Goal: Communication & Community: Answer question/provide support

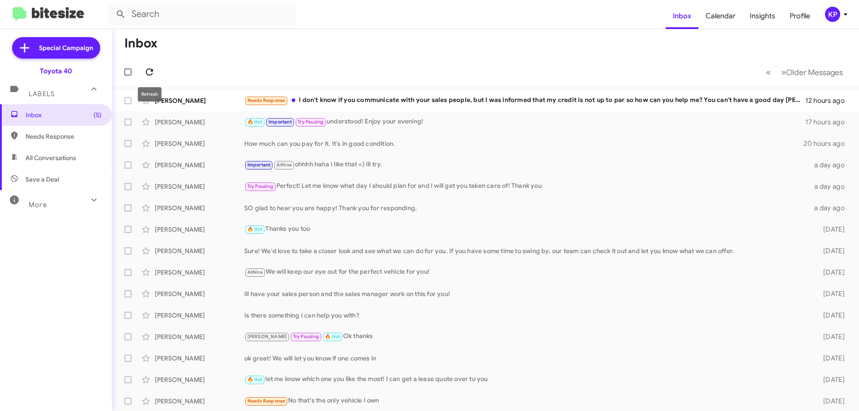
click at [150, 73] on icon at bounding box center [149, 72] width 11 height 11
click at [216, 100] on div "[PERSON_NAME]" at bounding box center [200, 100] width 90 height 9
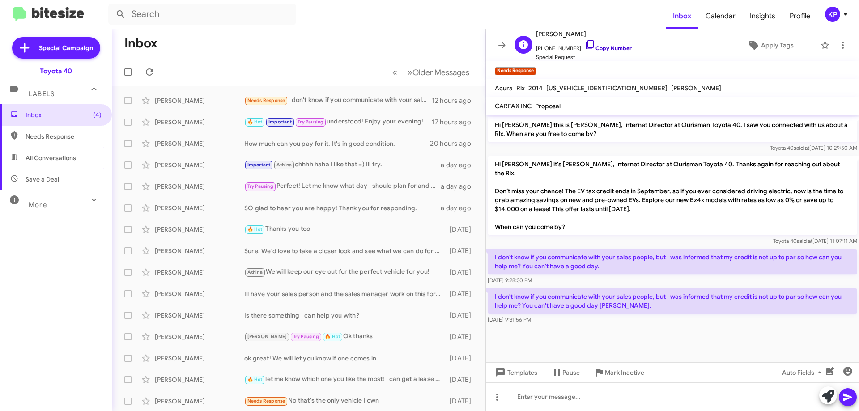
click at [602, 47] on link "Copy Number" at bounding box center [608, 48] width 47 height 7
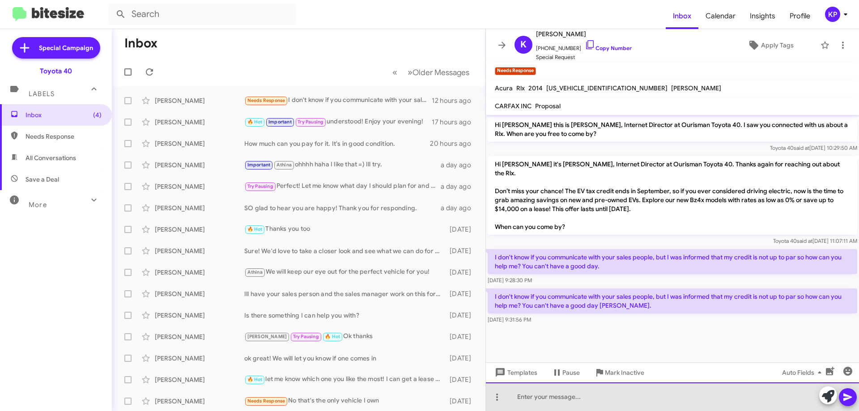
click at [577, 393] on div at bounding box center [672, 397] width 373 height 29
click at [712, 400] on div "Thanks for letting me know and if anything changes" at bounding box center [672, 397] width 373 height 29
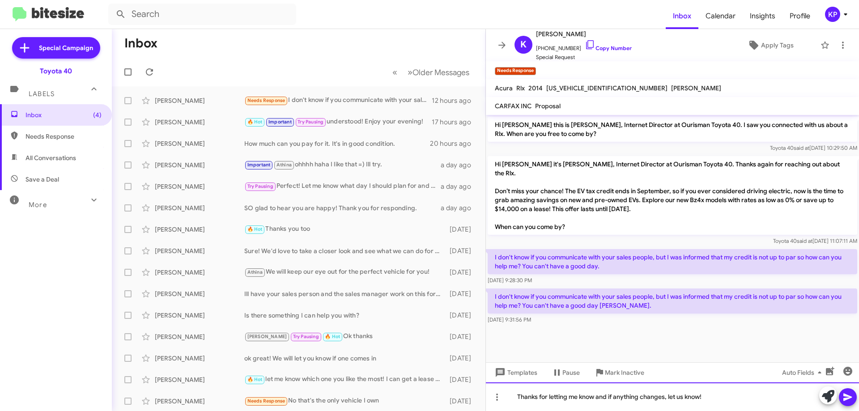
drag, startPoint x: 709, startPoint y: 399, endPoint x: 541, endPoint y: 397, distance: 168.3
click at [511, 397] on div "Thanks for letting me know and if anything changes, let us know!" at bounding box center [672, 397] width 373 height 29
copy div "Thanks for letting me know and if anything changes, let us know!"
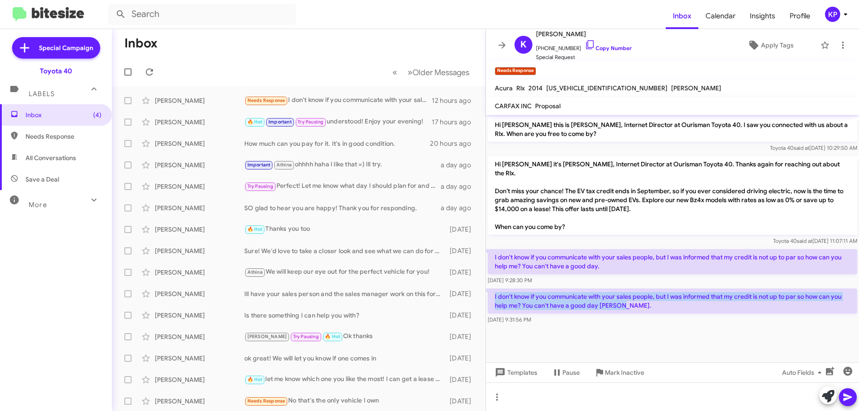
drag, startPoint x: 627, startPoint y: 297, endPoint x: 494, endPoint y: 288, distance: 133.2
click at [494, 289] on p "I don't know if you communicate with your sales people, but I was informed that…" at bounding box center [673, 301] width 370 height 25
copy p "I don't know if you communicate with your sales people, but I was informed that…"
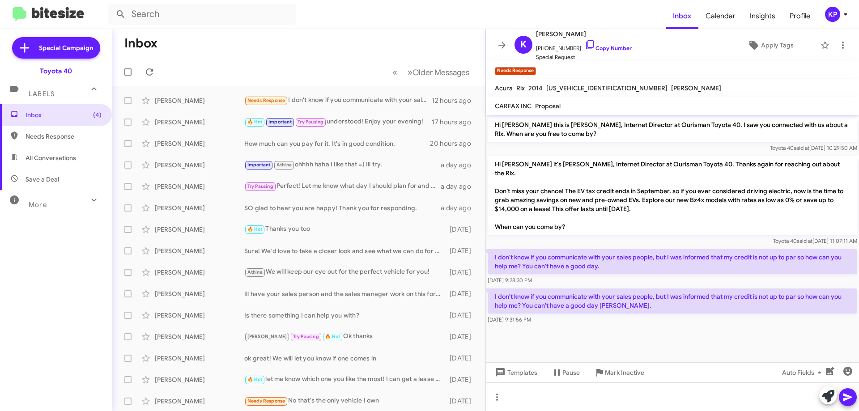
click at [658, 326] on div at bounding box center [672, 330] width 373 height 9
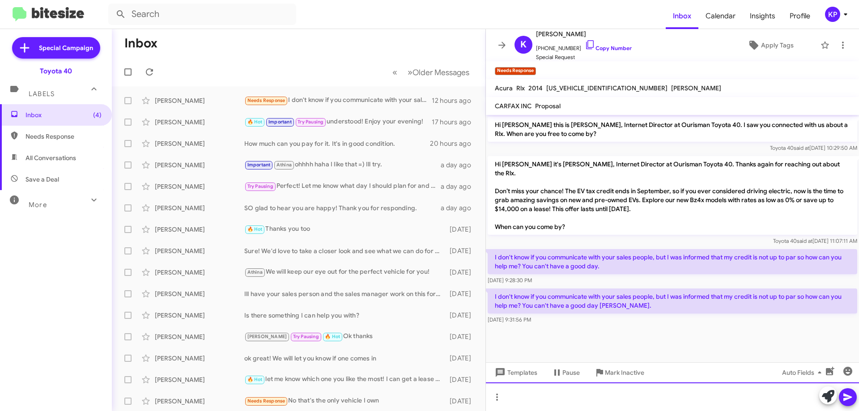
click at [556, 392] on div at bounding box center [672, 397] width 373 height 29
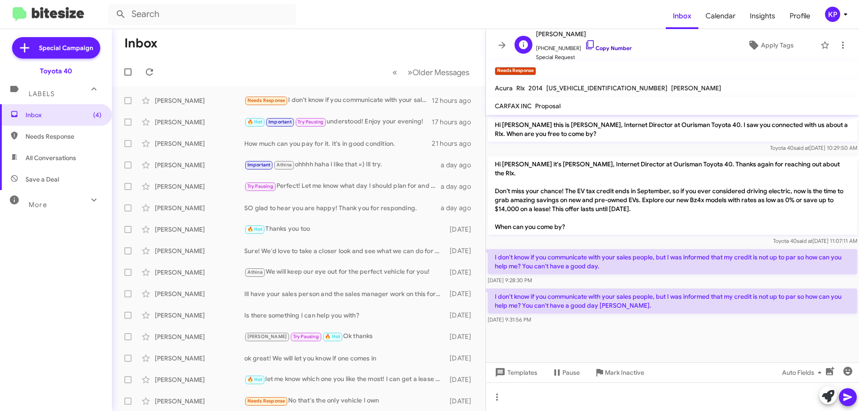
click at [602, 48] on link "Copy Number" at bounding box center [608, 48] width 47 height 7
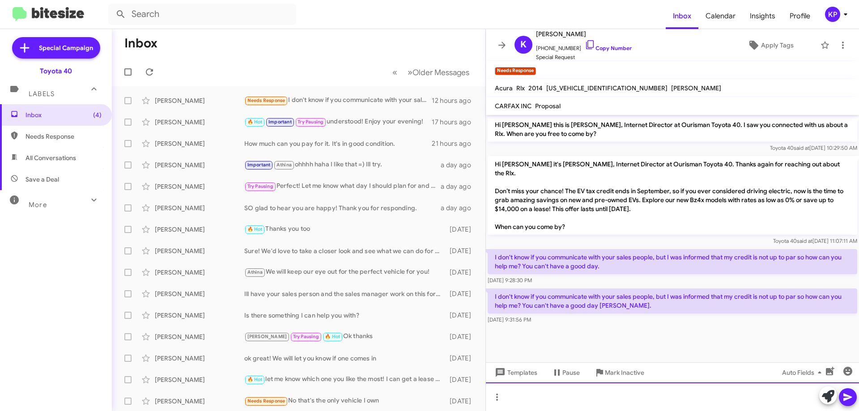
click at [569, 400] on div at bounding box center [672, 397] width 373 height 29
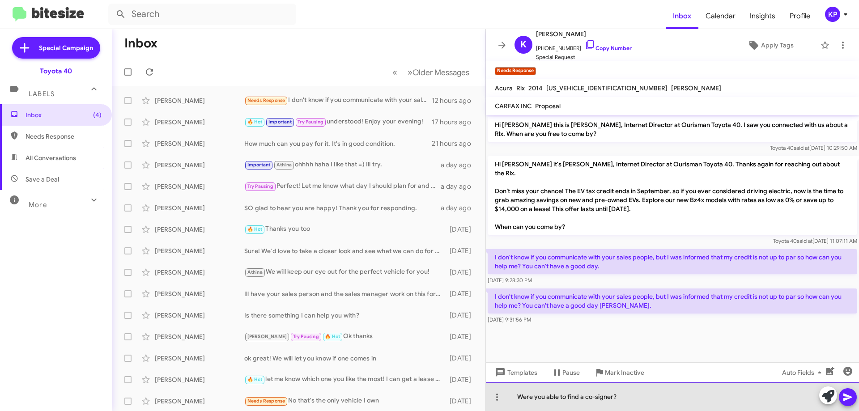
drag, startPoint x: 630, startPoint y: 397, endPoint x: 507, endPoint y: 398, distance: 122.7
click at [507, 398] on div "Were you able to find a co-signer?" at bounding box center [672, 397] width 373 height 29
click at [650, 393] on div "Were you able to find a co-signer?" at bounding box center [672, 397] width 373 height 29
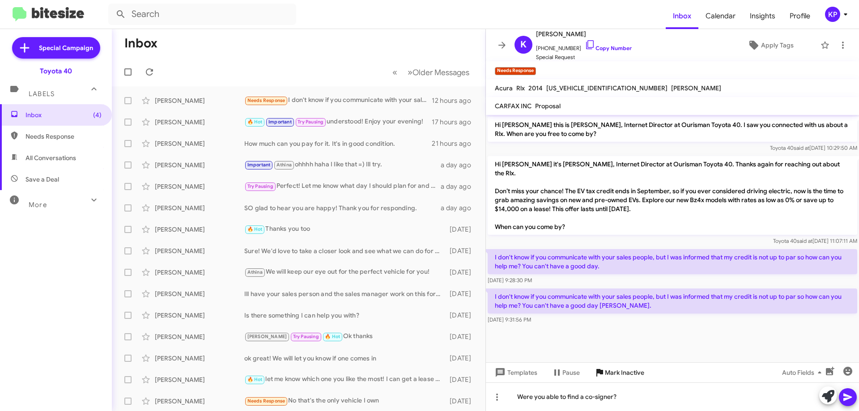
click at [637, 353] on mat-tooltip-component "Mark Inactive" at bounding box center [618, 351] width 47 height 27
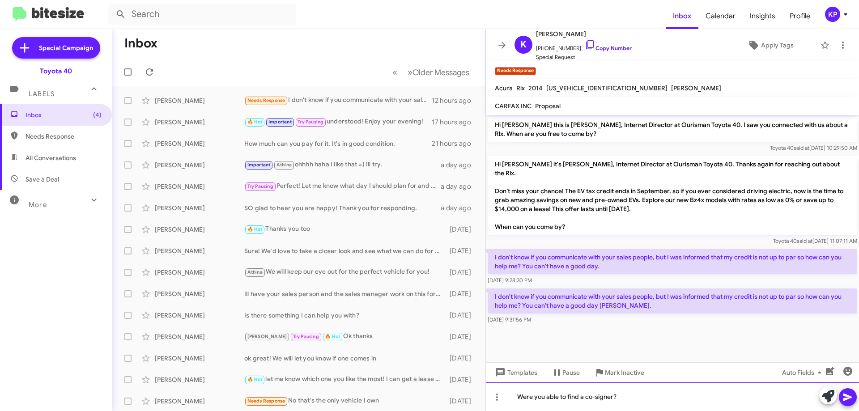
click at [638, 393] on div "Were you able to find a co-signer?" at bounding box center [672, 397] width 373 height 29
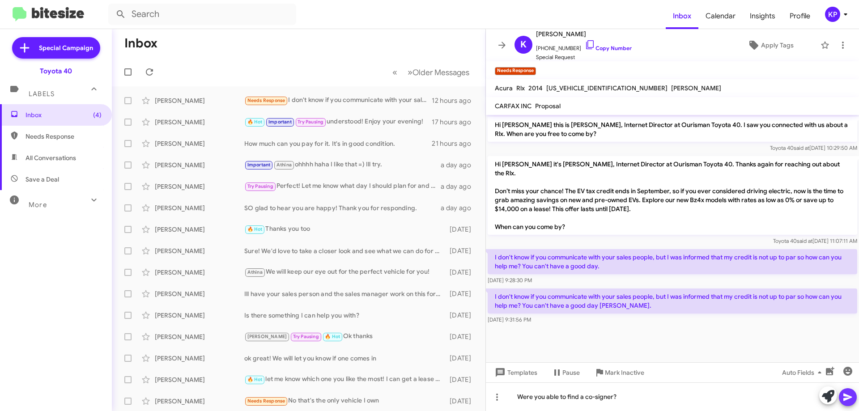
click at [849, 397] on icon at bounding box center [848, 397] width 11 height 11
click at [500, 44] on icon at bounding box center [502, 45] width 11 height 11
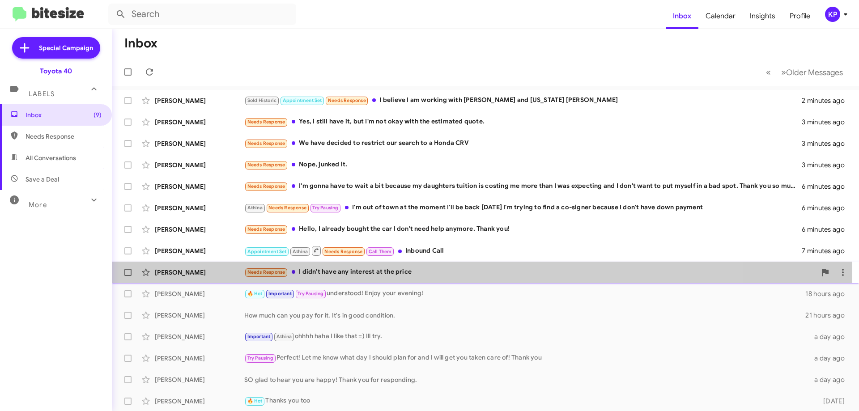
click at [229, 271] on div "[PERSON_NAME]" at bounding box center [200, 272] width 90 height 9
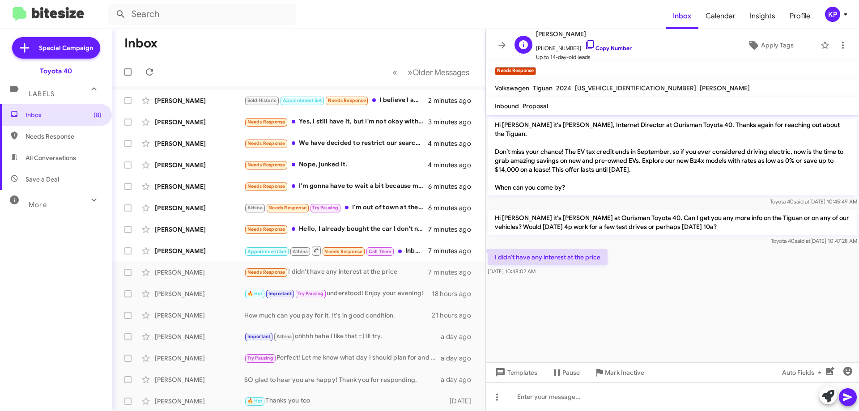
click at [605, 46] on link "Copy Number" at bounding box center [608, 48] width 47 height 7
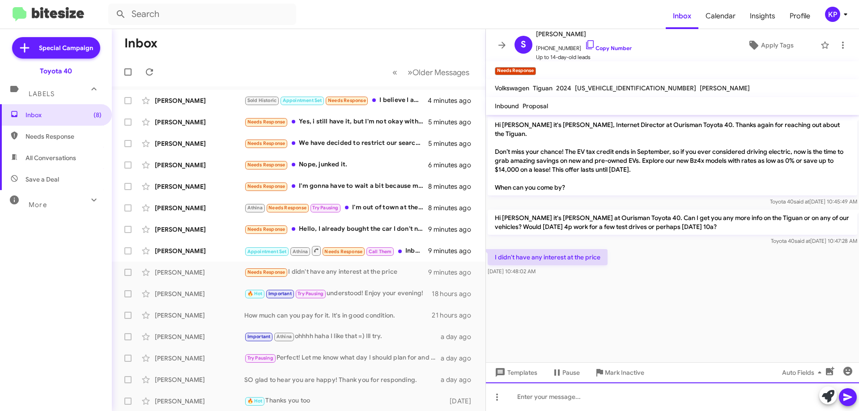
click at [584, 395] on div at bounding box center [672, 397] width 373 height 29
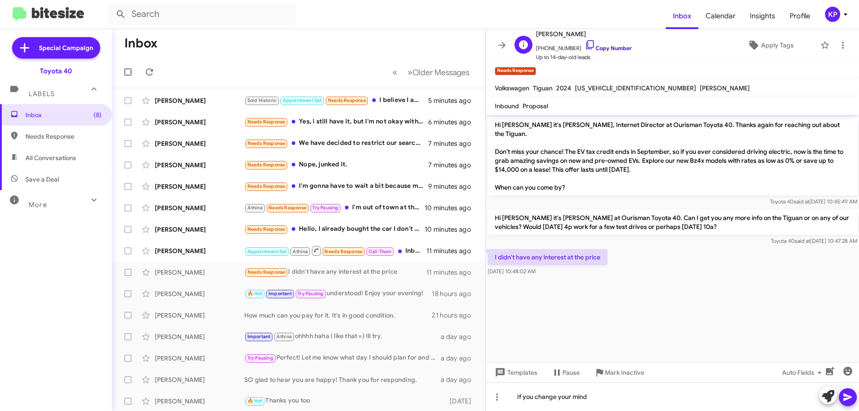
click at [608, 48] on link "Copy Number" at bounding box center [608, 48] width 47 height 7
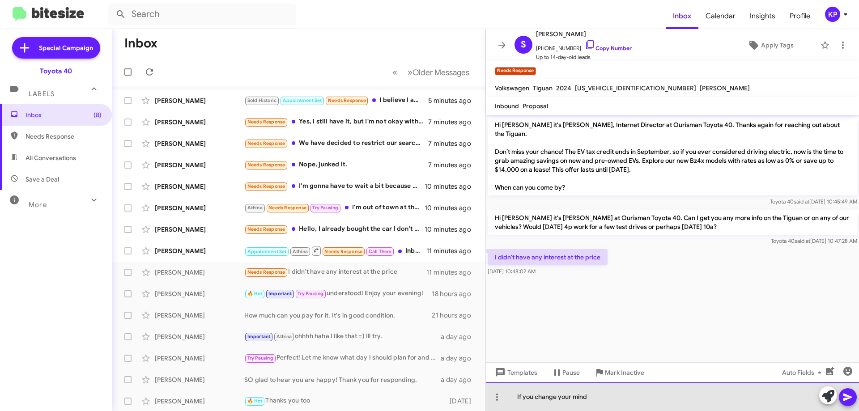
drag, startPoint x: 621, startPoint y: 400, endPoint x: 513, endPoint y: 397, distance: 107.9
click at [513, 397] on div "If you change your mind" at bounding box center [672, 397] width 373 height 29
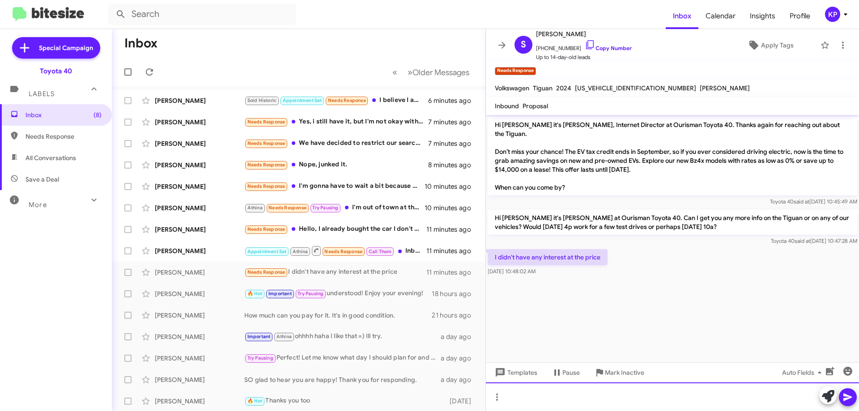
click at [549, 388] on div at bounding box center [672, 397] width 373 height 29
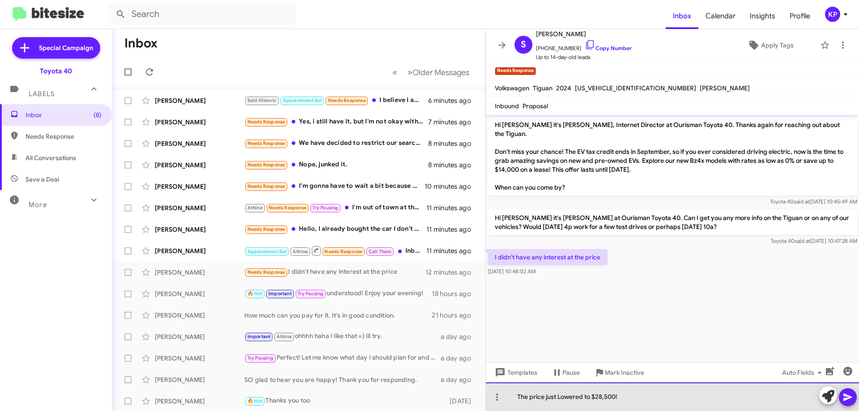
drag, startPoint x: 627, startPoint y: 398, endPoint x: 515, endPoint y: 397, distance: 111.9
click at [515, 397] on div "The price just Lowered to $28,500!" at bounding box center [672, 397] width 373 height 29
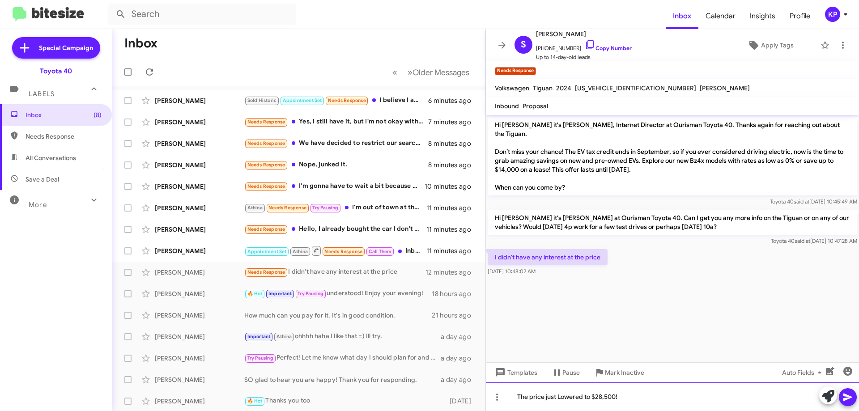
copy div "The price just Lowered to $28,500!"
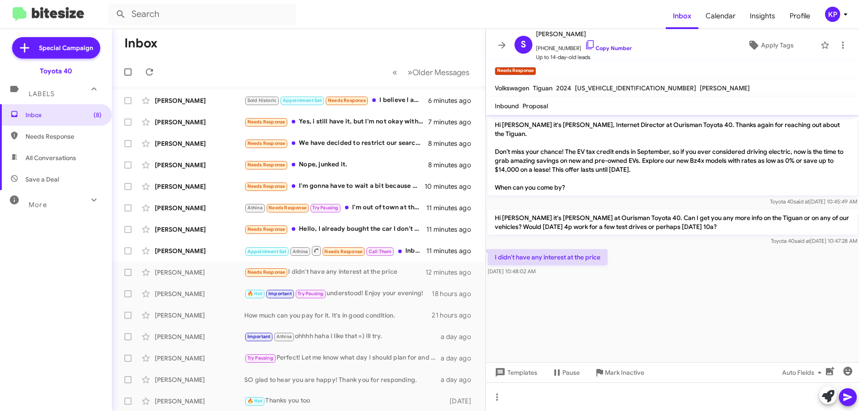
click at [554, 258] on p "I didn't have any interest at the price" at bounding box center [548, 257] width 120 height 16
copy p "I didn't have any interest at the price"
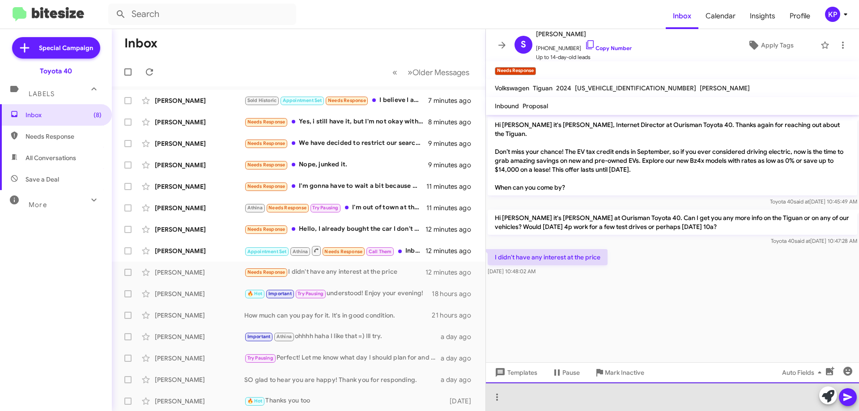
click at [561, 396] on div at bounding box center [672, 397] width 373 height 29
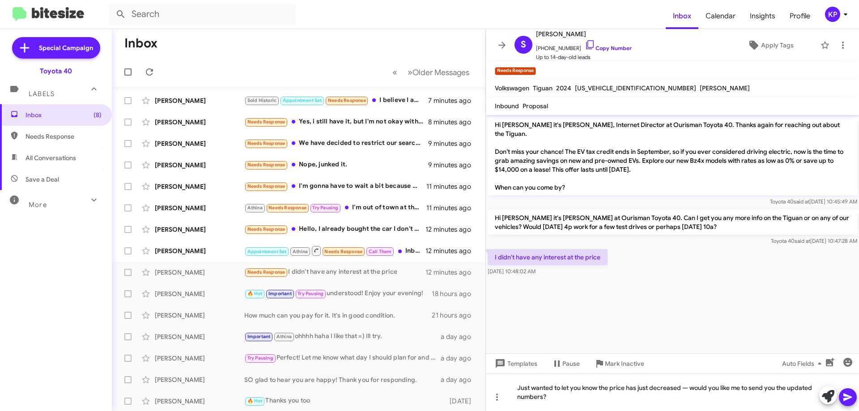
click at [850, 397] on icon at bounding box center [848, 398] width 9 height 8
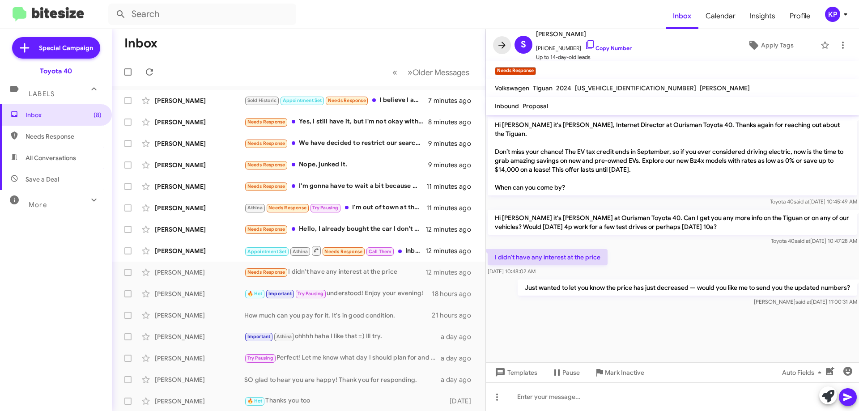
click at [504, 45] on icon at bounding box center [502, 45] width 7 height 7
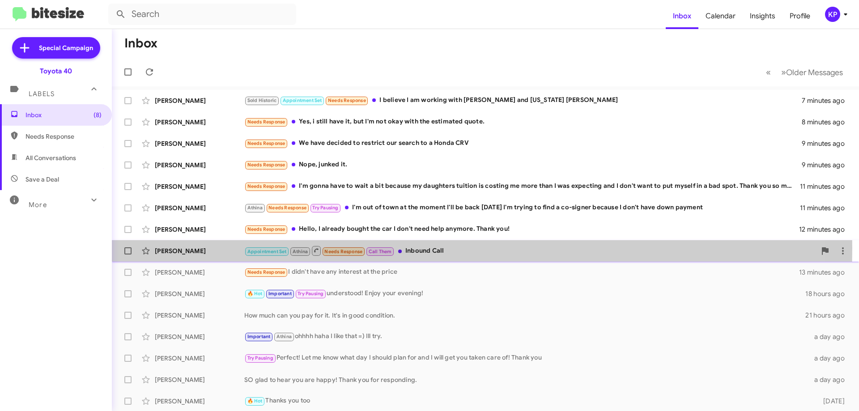
click at [214, 248] on div "[PERSON_NAME]" at bounding box center [200, 251] width 90 height 9
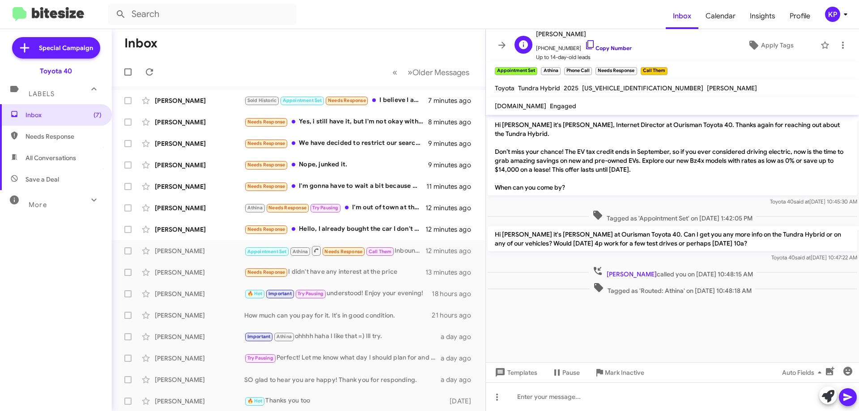
click at [607, 47] on link "Copy Number" at bounding box center [608, 48] width 47 height 7
click at [502, 44] on icon at bounding box center [502, 45] width 11 height 11
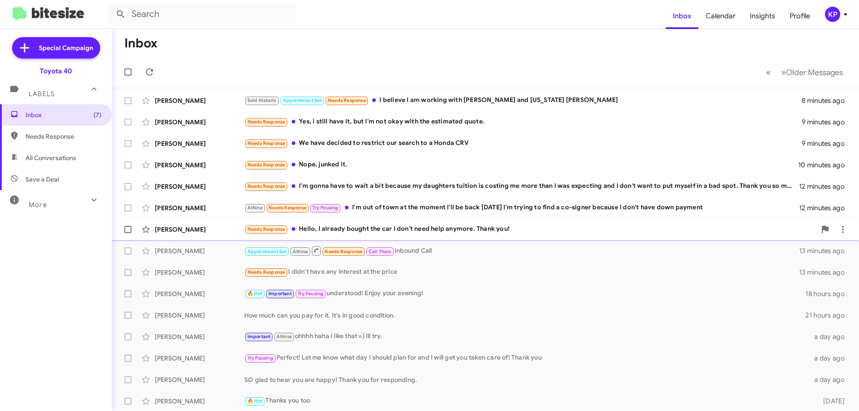
click at [231, 235] on div "[PERSON_NAME] Needs Response Hello, I already bought the car I don't need help …" at bounding box center [485, 230] width 733 height 18
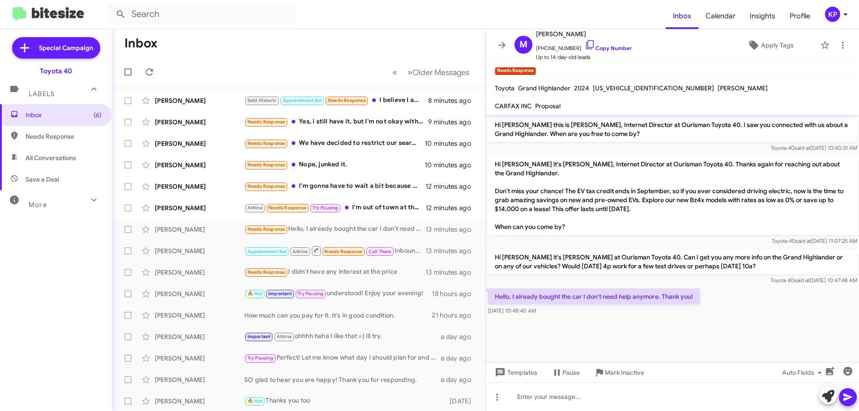
drag, startPoint x: 693, startPoint y: 297, endPoint x: 508, endPoint y: 298, distance: 185.8
click at [485, 301] on div "Inbox « Previous » Next Older Messages [PERSON_NAME] Sold Historic Appointment …" at bounding box center [486, 220] width 748 height 382
click at [608, 325] on div at bounding box center [672, 321] width 373 height 9
click at [584, 293] on p "Hello, I already bought the car I don't need help anymore. Thank you!" at bounding box center [594, 297] width 213 height 16
click at [581, 299] on p "Hello, I already bought the car I don't need help anymore. Thank you!" at bounding box center [594, 297] width 213 height 16
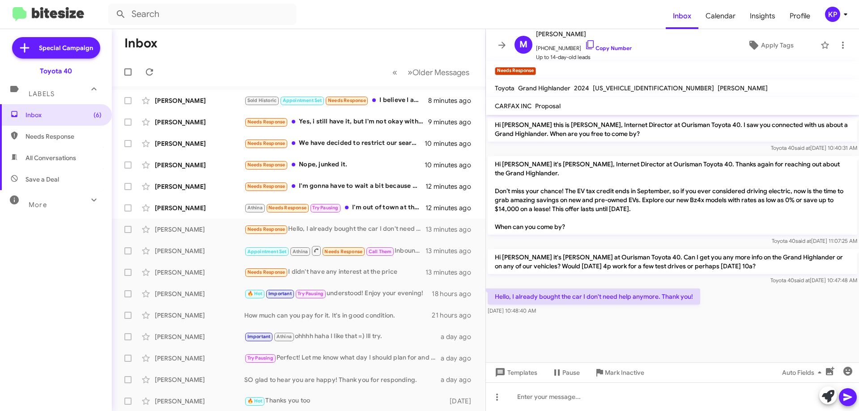
click at [581, 298] on p "Hello, I already bought the car I don't need help anymore. Thank you!" at bounding box center [594, 297] width 213 height 16
click at [580, 299] on p "Hello, I already bought the car I don't need help anymore. Thank you!" at bounding box center [594, 297] width 213 height 16
click at [580, 298] on p "Hello, I already bought the car I don't need help anymore. Thank you!" at bounding box center [594, 297] width 213 height 16
copy p "Hello, I already bought the car I don't need help anymore. Thank you!"
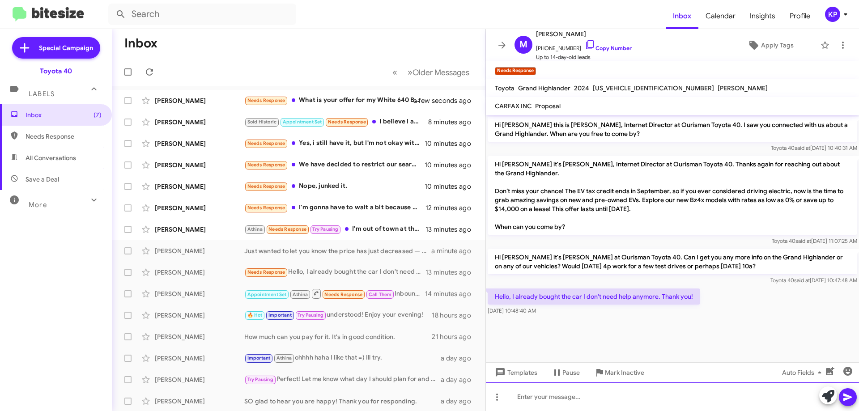
click at [573, 401] on div at bounding box center [672, 397] width 373 height 29
paste div
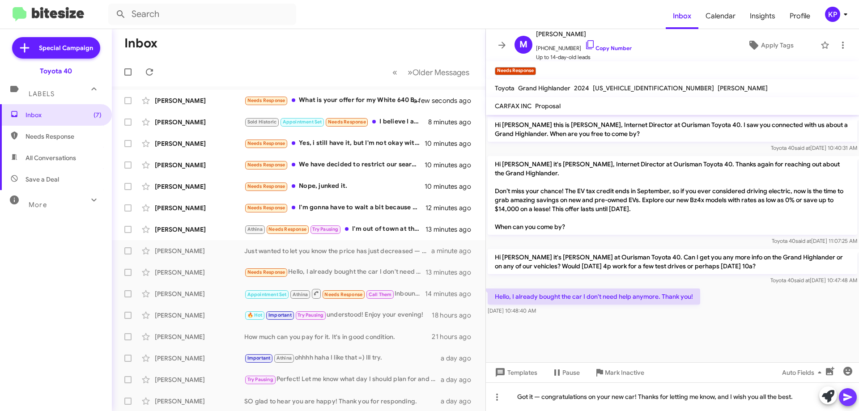
click at [852, 397] on icon at bounding box center [848, 398] width 9 height 8
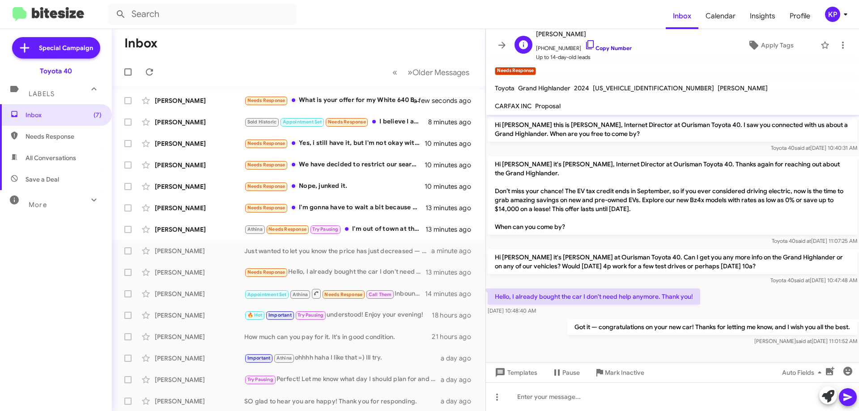
click at [612, 50] on link "Copy Number" at bounding box center [608, 48] width 47 height 7
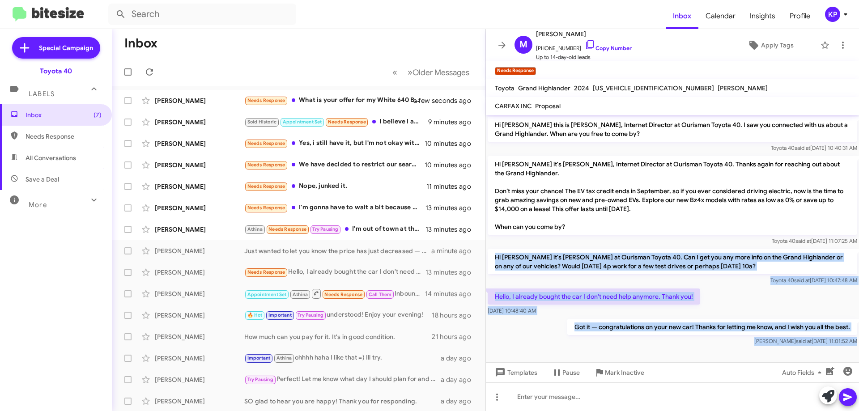
drag, startPoint x: 493, startPoint y: 256, endPoint x: 797, endPoint y: 351, distance: 318.7
click at [808, 358] on cdk-virtual-scroll-viewport "Hi [PERSON_NAME] this is [PERSON_NAME], Internet Director at Ourisman Toyota 40…" at bounding box center [672, 239] width 373 height 248
copy div "Hi [PERSON_NAME] it's [PERSON_NAME] at Ourisman Toyota 40. Can I get you any mo…"
click at [630, 373] on span "Mark Inactive" at bounding box center [624, 373] width 39 height 16
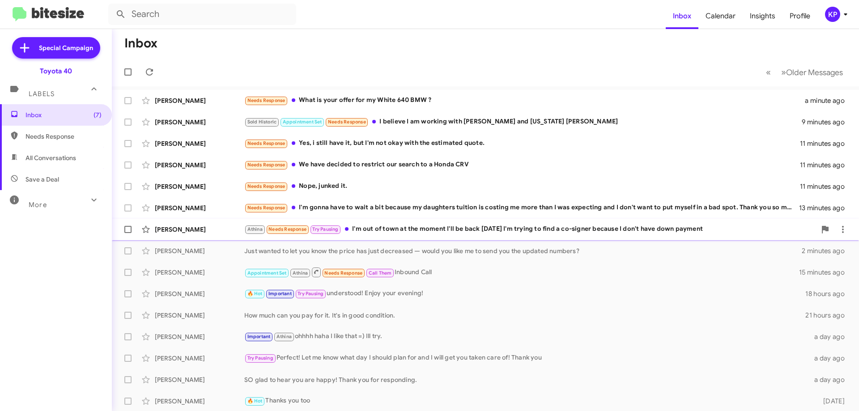
click at [466, 231] on div "Athina Needs Response Try Pausing I'm out of town at the moment I'll be back [D…" at bounding box center [530, 229] width 572 height 10
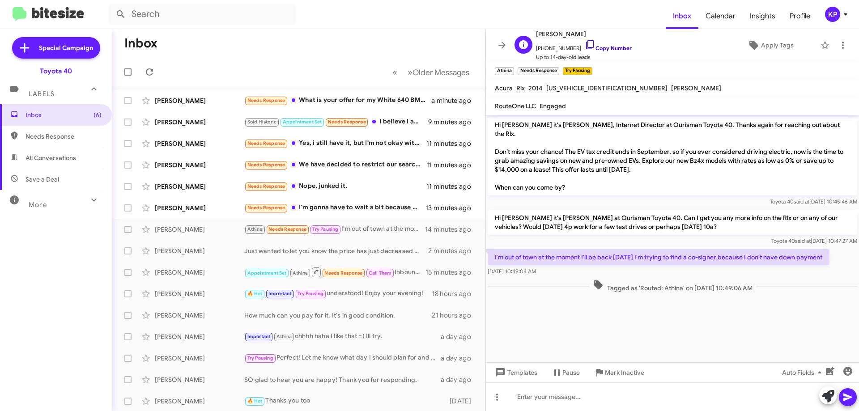
click at [611, 45] on link "Copy Number" at bounding box center [608, 48] width 47 height 7
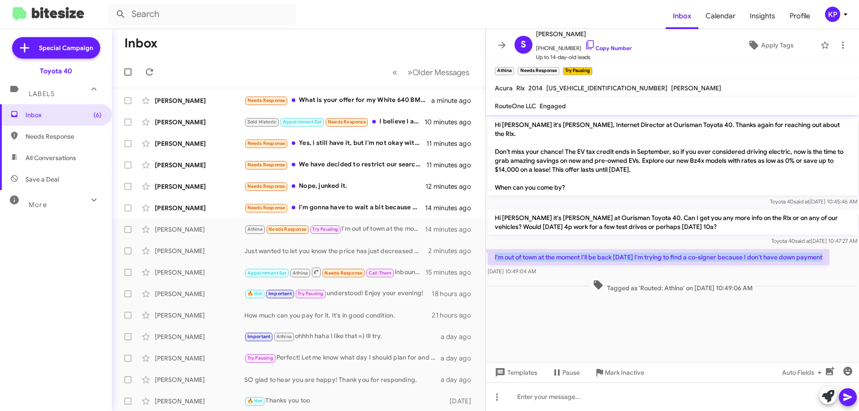
drag, startPoint x: 530, startPoint y: 246, endPoint x: 782, endPoint y: 248, distance: 251.1
click at [834, 248] on div "I'm out of town at the moment I'll be back [DATE] I'm trying to find a co-signe…" at bounding box center [672, 263] width 373 height 30
copy p "I'm out of town at the moment I'll be back [DATE] I'm trying to find a co-signe…"
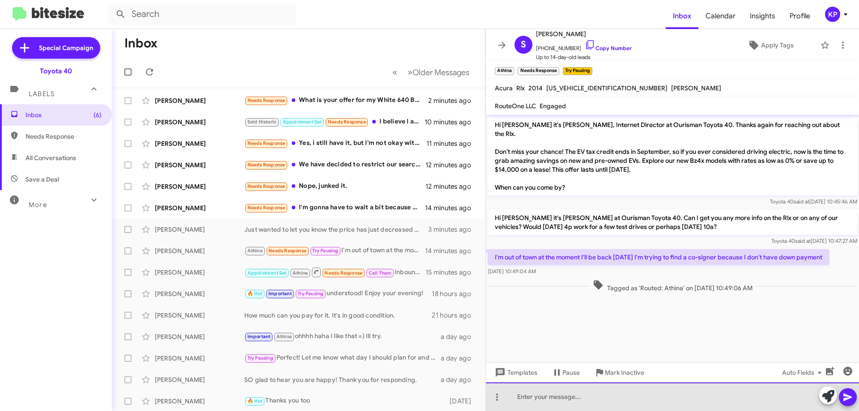
click at [557, 393] on div at bounding box center [672, 397] width 373 height 29
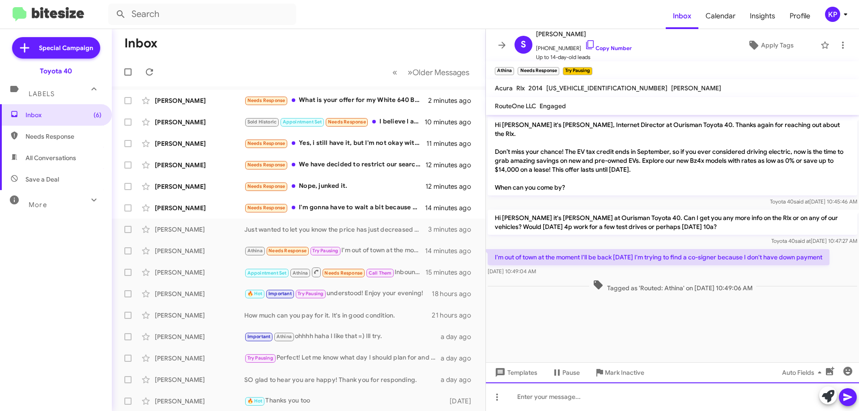
paste div
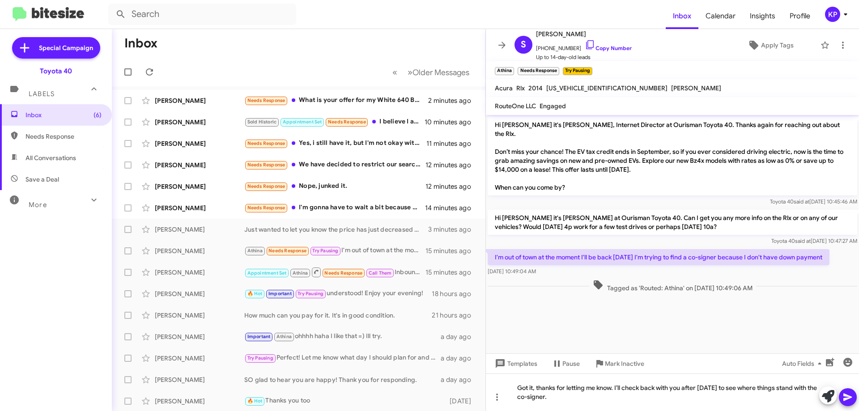
click at [848, 399] on icon at bounding box center [848, 398] width 9 height 8
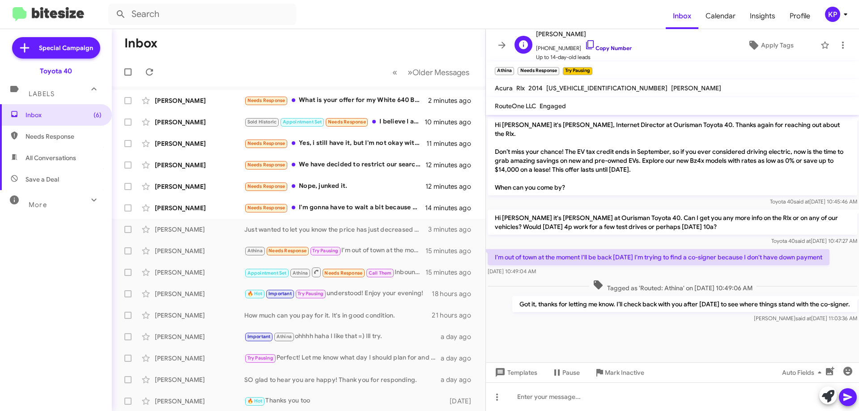
click at [601, 48] on link "Copy Number" at bounding box center [608, 48] width 47 height 7
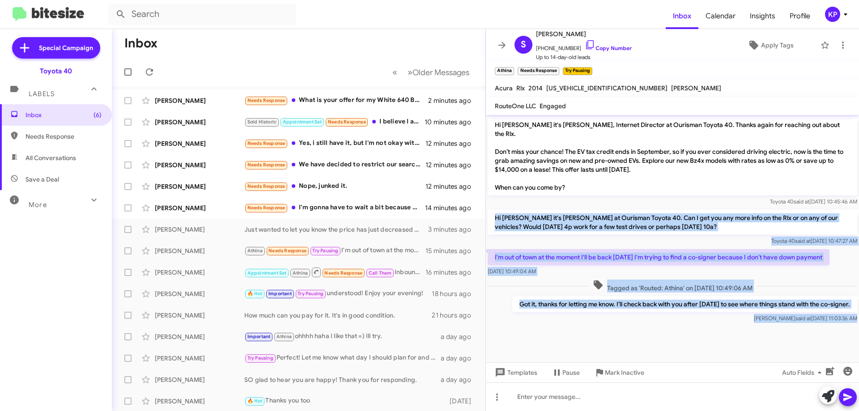
drag, startPoint x: 511, startPoint y: 208, endPoint x: 817, endPoint y: 329, distance: 329.1
click at [817, 329] on cdk-virtual-scroll-viewport "Hi [PERSON_NAME] it's [PERSON_NAME], Internet Director at Ourisman Toyota 40. T…" at bounding box center [672, 239] width 373 height 248
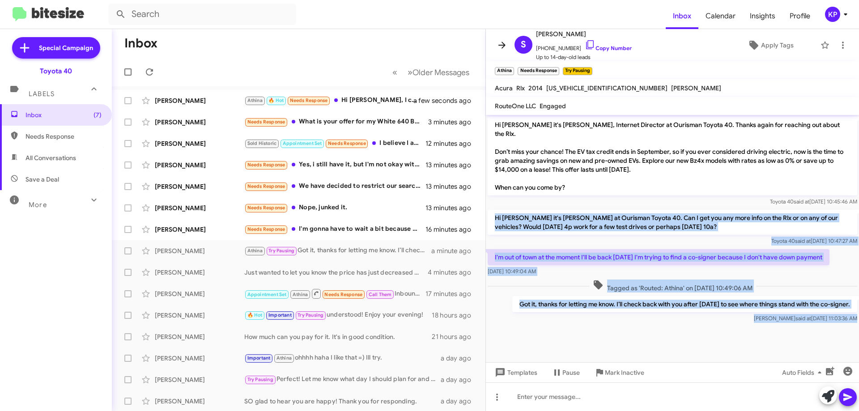
click at [505, 42] on icon at bounding box center [502, 45] width 11 height 11
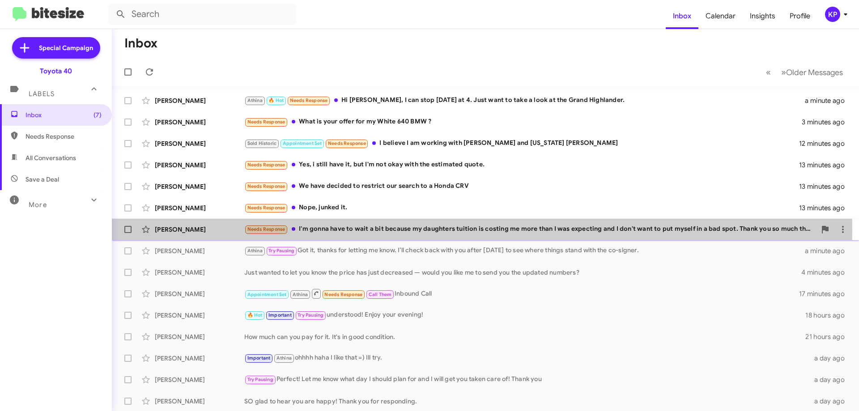
click at [213, 230] on div "[PERSON_NAME]" at bounding box center [200, 229] width 90 height 9
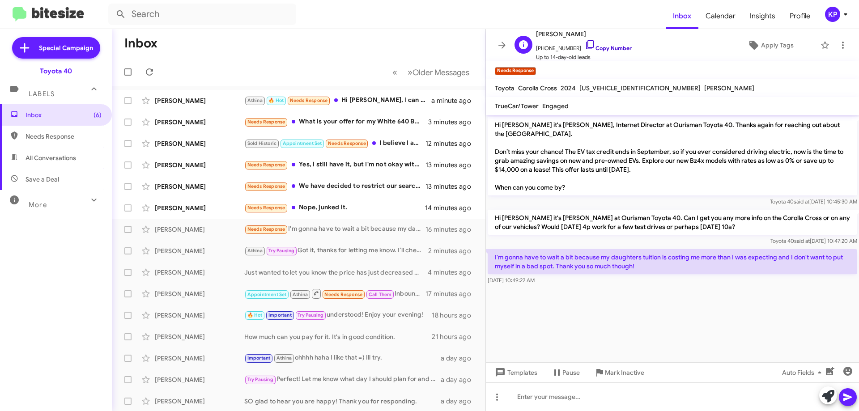
click at [600, 47] on link "Copy Number" at bounding box center [608, 48] width 47 height 7
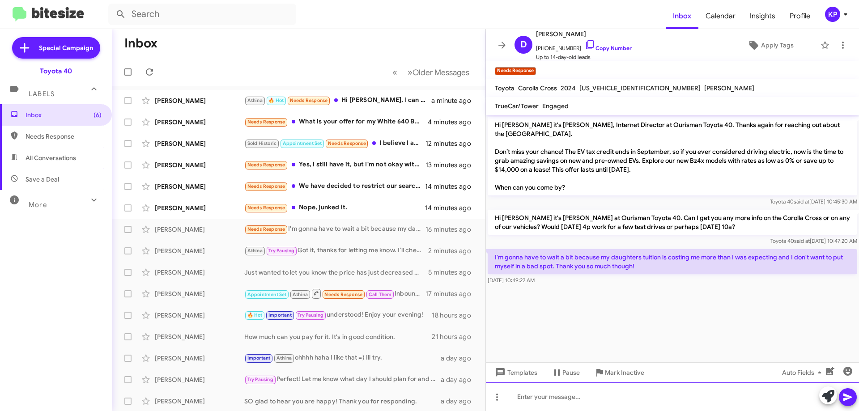
click at [562, 407] on div at bounding box center [672, 397] width 373 height 29
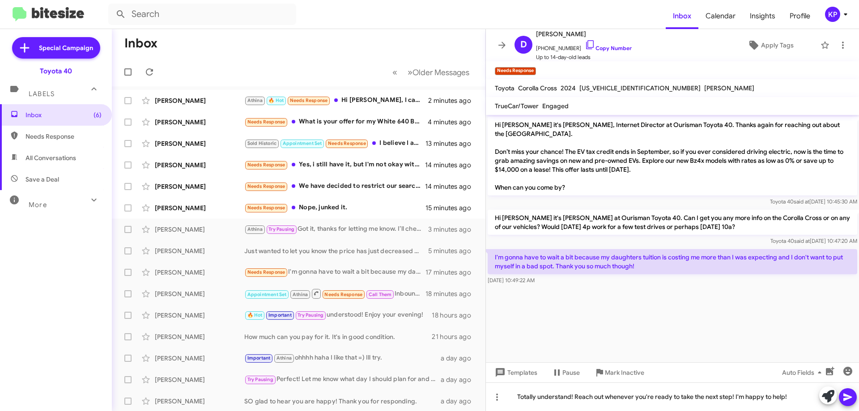
click at [850, 396] on icon at bounding box center [848, 397] width 11 height 11
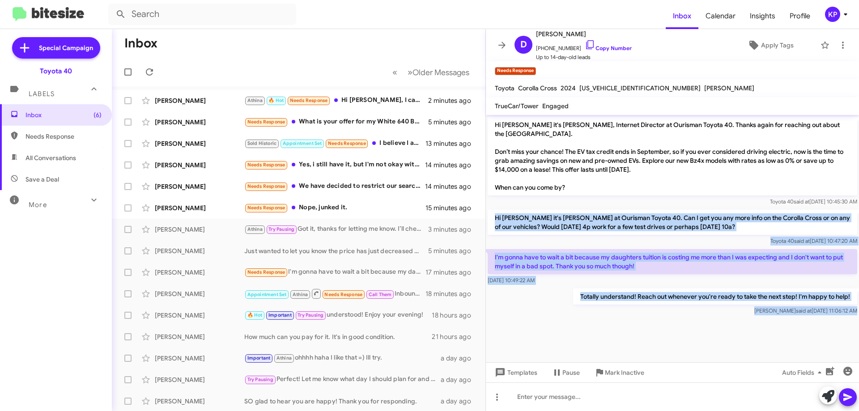
drag, startPoint x: 495, startPoint y: 218, endPoint x: 816, endPoint y: 319, distance: 337.1
click at [852, 334] on cdk-virtual-scroll-viewport "Hi [PERSON_NAME] it's [PERSON_NAME], Internet Director at Ourisman Toyota 40. T…" at bounding box center [672, 239] width 373 height 248
copy div "Hi [PERSON_NAME] it's [PERSON_NAME] at Ourisman Toyota 40. Can I get you any mo…"
click at [584, 317] on div "Totally understand! Reach out whenever you're ready to take the next step! I'm …" at bounding box center [672, 302] width 373 height 30
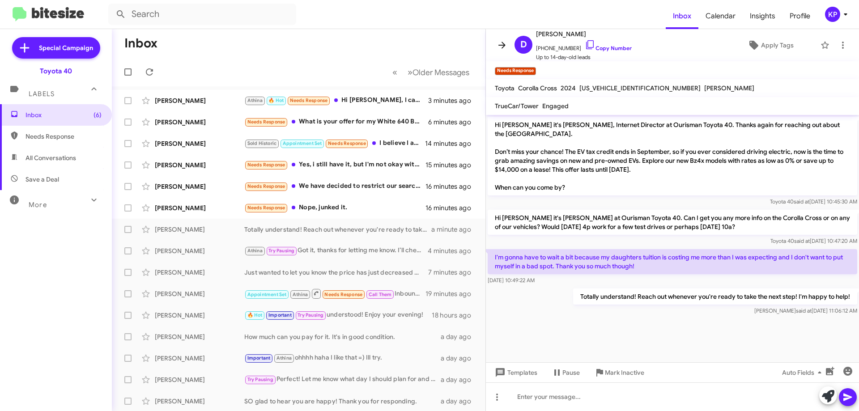
click at [503, 41] on icon at bounding box center [502, 45] width 11 height 11
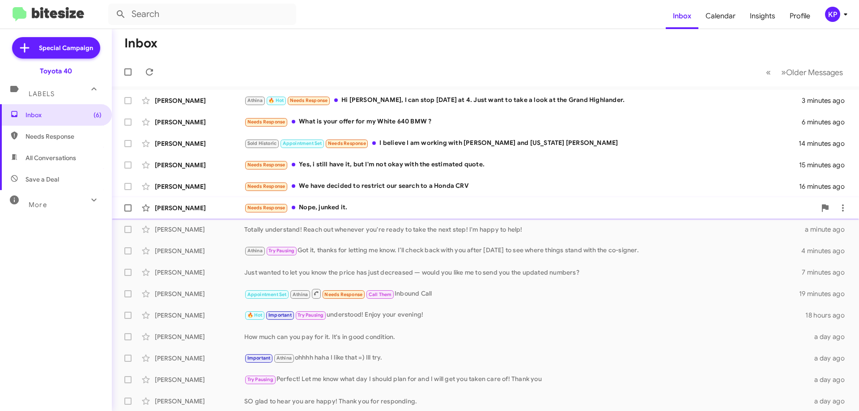
click at [389, 205] on div "Needs Response Nope, junked it." at bounding box center [530, 208] width 572 height 10
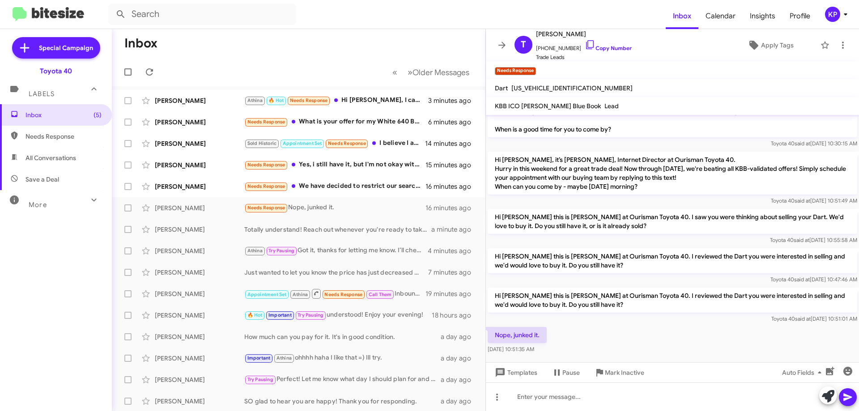
scroll to position [56, 0]
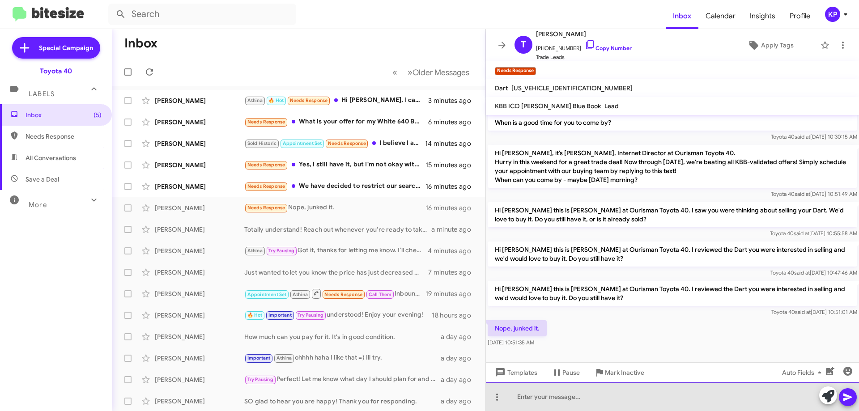
click at [552, 393] on div at bounding box center [672, 397] width 373 height 29
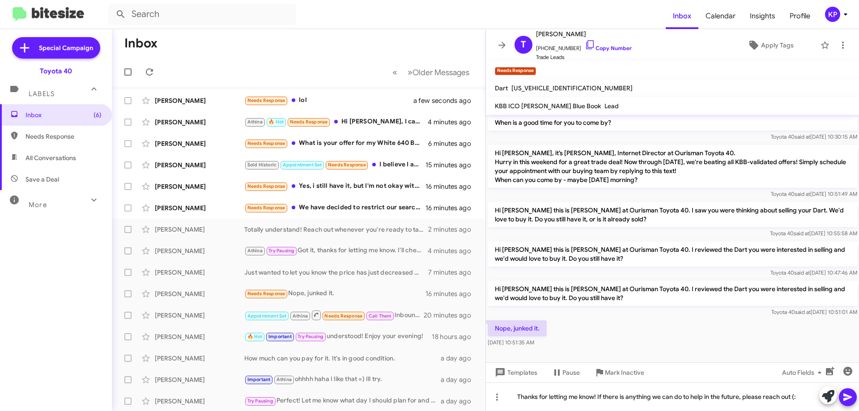
click at [847, 397] on icon at bounding box center [848, 398] width 9 height 8
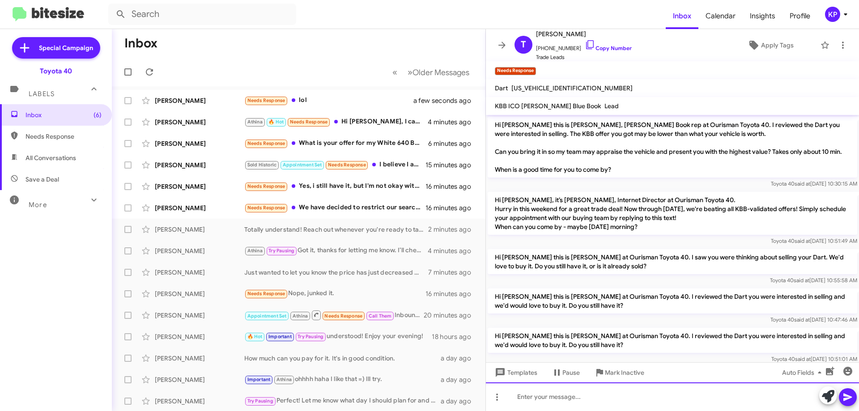
scroll to position [89, 0]
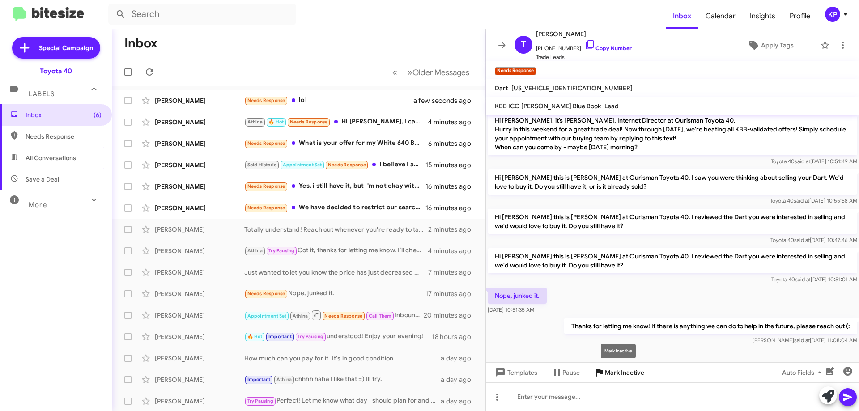
click at [620, 373] on span "Mark Inactive" at bounding box center [624, 373] width 39 height 16
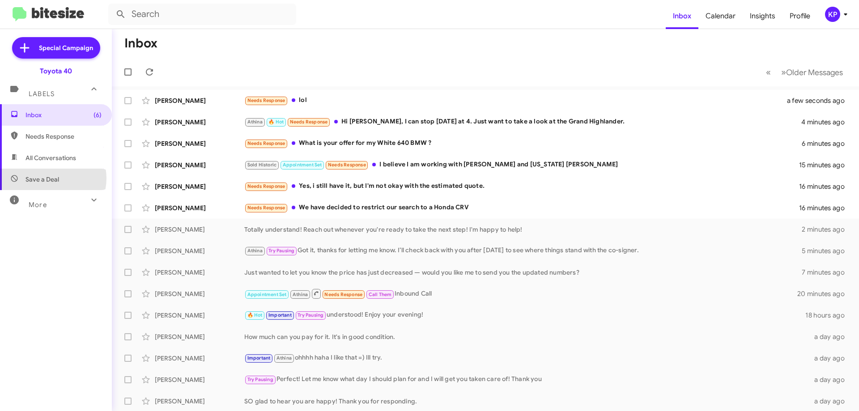
click at [51, 179] on span "Save a Deal" at bounding box center [43, 179] width 34 height 9
type input "in:not-interested"
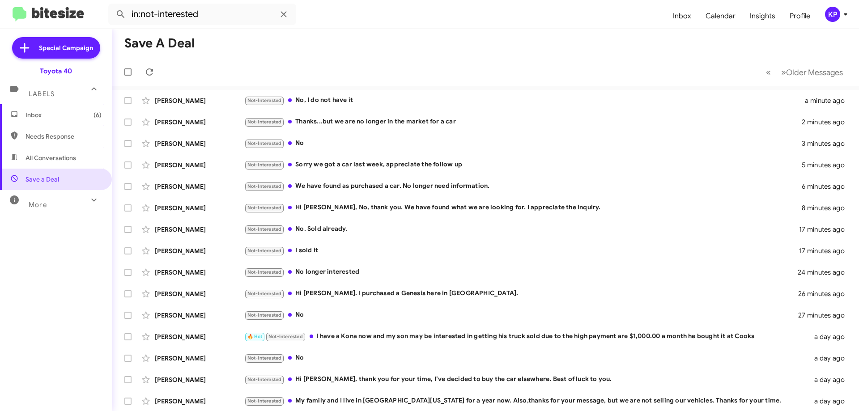
click at [38, 115] on span "Inbox (6)" at bounding box center [64, 115] width 76 height 9
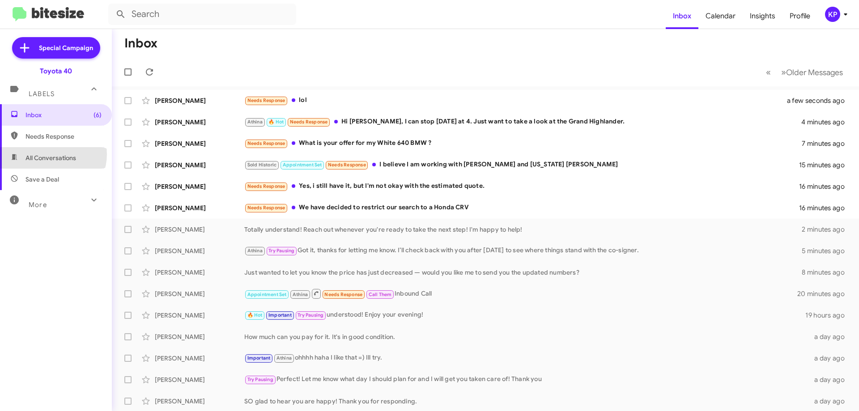
click at [52, 154] on span "All Conversations" at bounding box center [51, 158] width 51 height 9
type input "in:all-conversations"
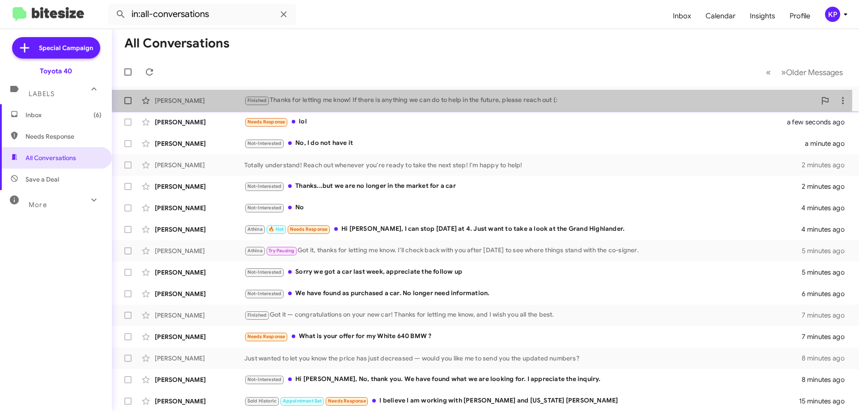
click at [222, 98] on div "[PERSON_NAME]" at bounding box center [200, 100] width 90 height 9
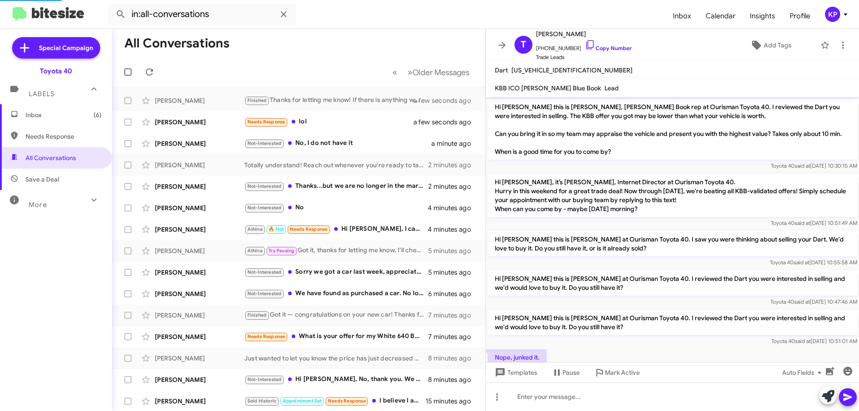
scroll to position [90, 0]
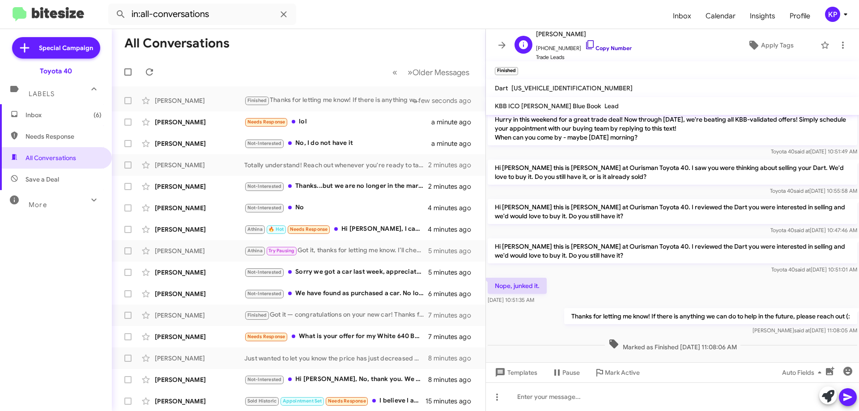
click at [600, 47] on link "Copy Number" at bounding box center [608, 48] width 47 height 7
drag, startPoint x: 492, startPoint y: 252, endPoint x: 573, endPoint y: 310, distance: 99.0
click at [573, 310] on div "Hi [PERSON_NAME] this is [PERSON_NAME], [PERSON_NAME] Book rep at Ourisman Toyo…" at bounding box center [672, 190] width 373 height 328
click at [581, 300] on div "Nope, junked it. [DATE] 10:51:35 AM" at bounding box center [672, 291] width 373 height 30
click at [586, 285] on div "Nope, junked it. [DATE] 10:51:35 AM" at bounding box center [672, 291] width 373 height 30
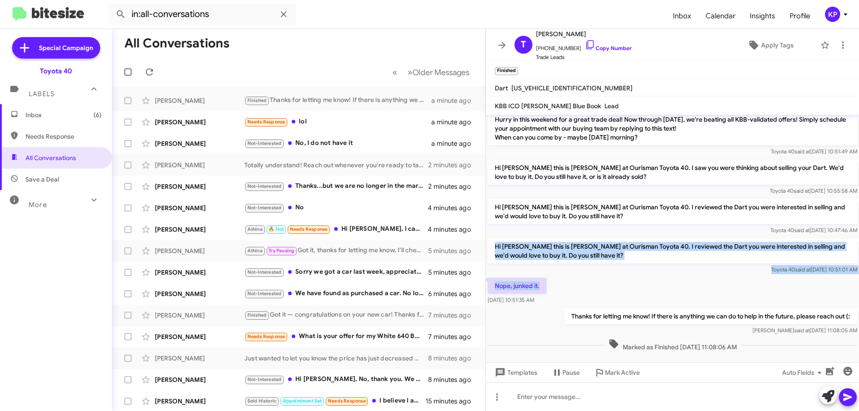
drag, startPoint x: 496, startPoint y: 253, endPoint x: 558, endPoint y: 299, distance: 77.3
click at [558, 299] on div "Hi [PERSON_NAME] this is [PERSON_NAME], [PERSON_NAME] Book rep at Ourisman Toyo…" at bounding box center [672, 190] width 373 height 328
copy div "Hi [PERSON_NAME] this is [PERSON_NAME] at Ourisman Toyota 40. I reviewed the Da…"
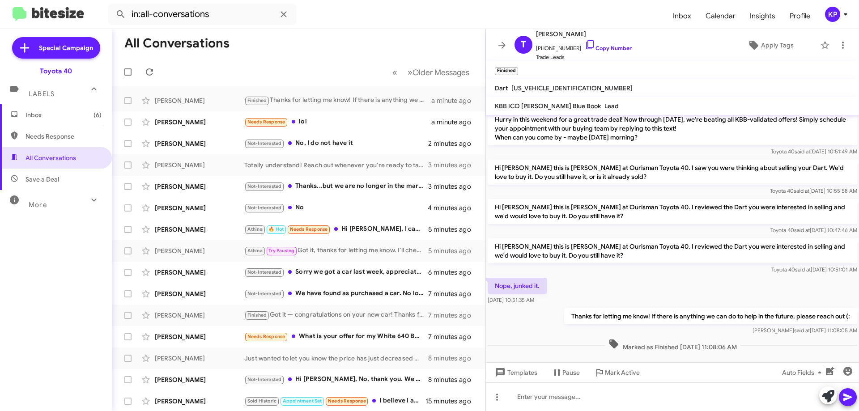
click at [584, 235] on div "Hi [PERSON_NAME] this is [PERSON_NAME] at Ourisman Toyota 40. I reviewed the Da…" at bounding box center [673, 217] width 370 height 36
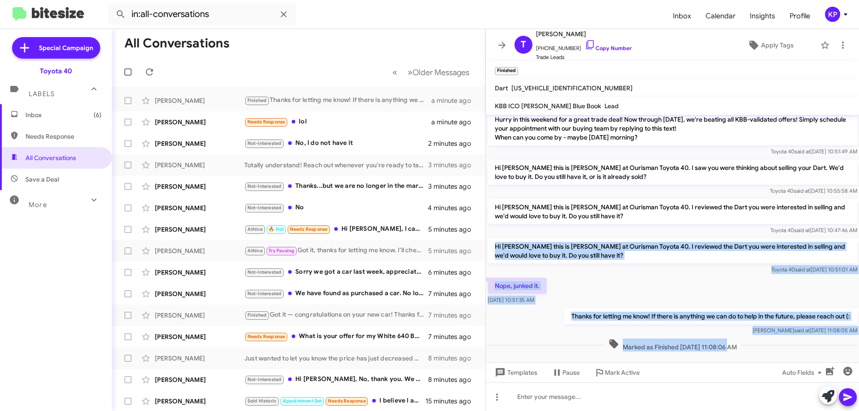
scroll to position [107, 0]
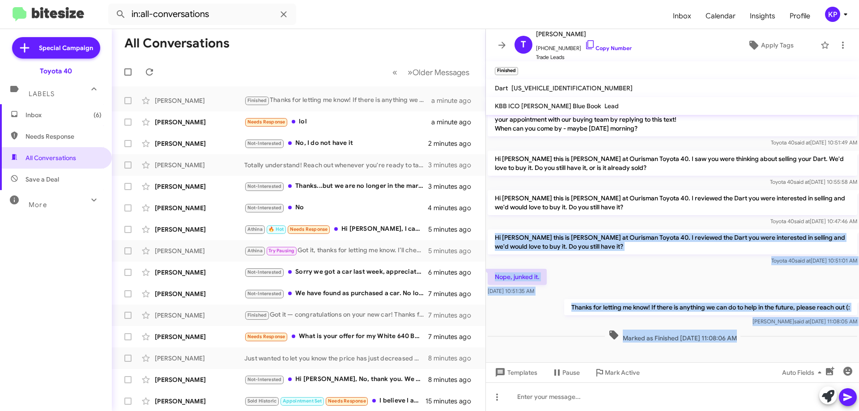
drag, startPoint x: 493, startPoint y: 252, endPoint x: 710, endPoint y: 361, distance: 242.6
click at [710, 361] on cdk-virtual-scroll-viewport "Hi [PERSON_NAME] this is [PERSON_NAME], [PERSON_NAME] Book rep at Ourisman Toyo…" at bounding box center [672, 239] width 373 height 248
copy div "Hi [PERSON_NAME] this is [PERSON_NAME] at Ourisman Toyota 40. I reviewed the Da…"
click at [626, 282] on div "Nope, junked it. [DATE] 10:51:35 AM" at bounding box center [672, 282] width 373 height 30
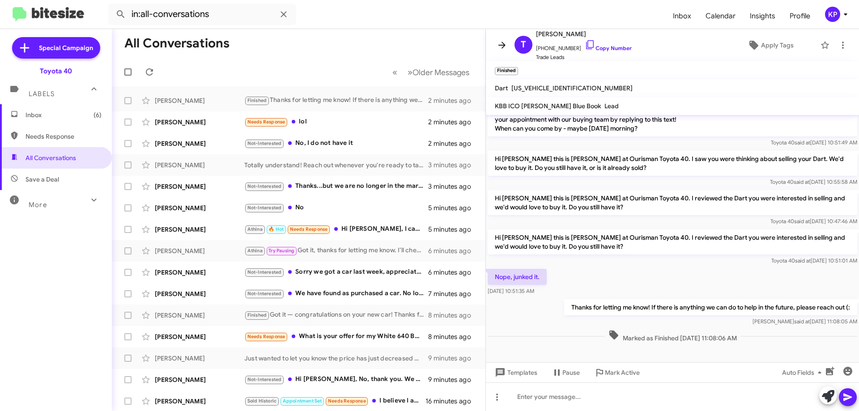
click at [504, 42] on icon at bounding box center [502, 45] width 11 height 11
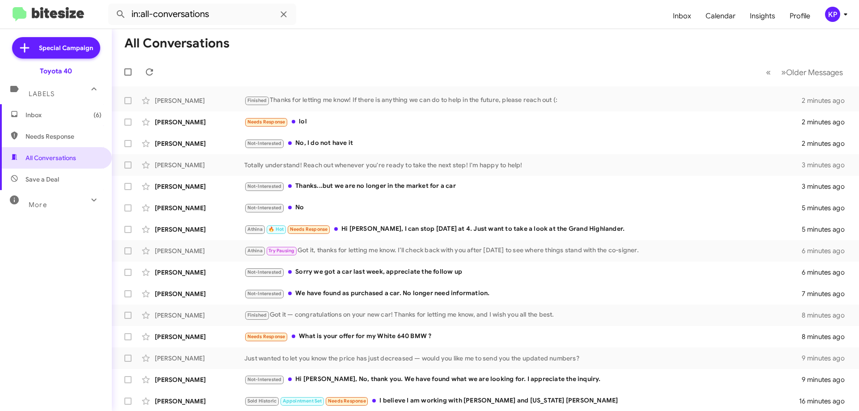
click at [37, 114] on span "Inbox (6)" at bounding box center [64, 115] width 76 height 9
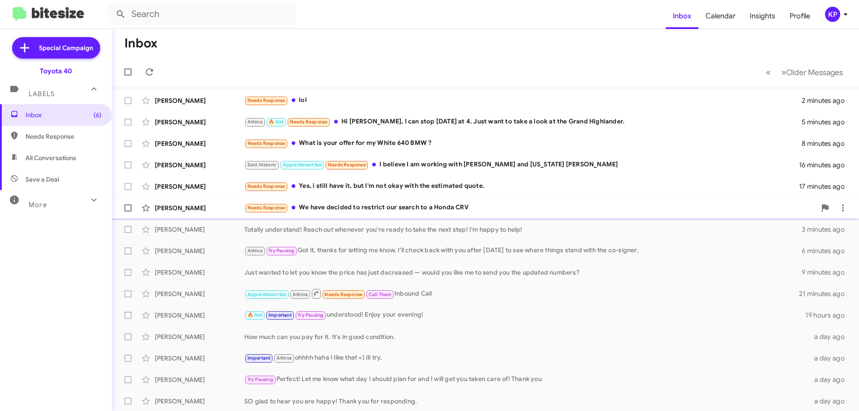
click at [214, 209] on div "[PERSON_NAME]" at bounding box center [200, 208] width 90 height 9
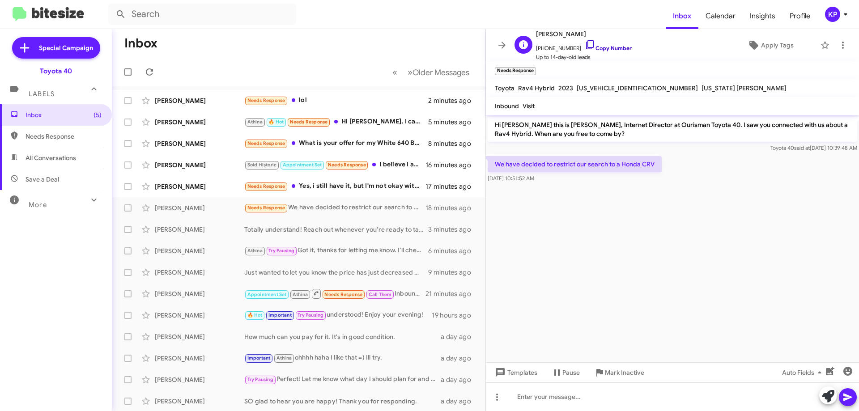
click at [601, 47] on link "Copy Number" at bounding box center [608, 48] width 47 height 7
drag, startPoint x: 523, startPoint y: 131, endPoint x: 680, endPoint y: 167, distance: 160.7
click at [666, 136] on p "Hi [PERSON_NAME] this is [PERSON_NAME], Internet Director at Ourisman Toyota 40…" at bounding box center [673, 129] width 370 height 25
click at [680, 167] on div "We have decided to restrict our search to a Honda CRV [DATE] 10:51:52 AM" at bounding box center [672, 169] width 373 height 30
drag, startPoint x: 568, startPoint y: 167, endPoint x: 680, endPoint y: 167, distance: 112.8
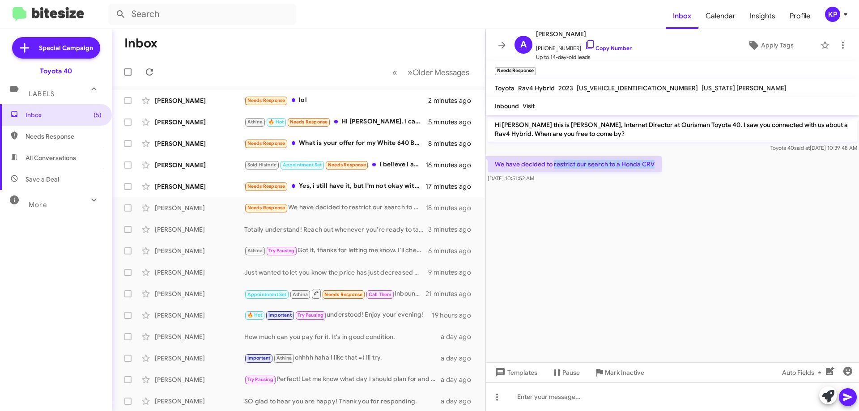
click at [680, 167] on div "We have decided to restrict our search to a Honda CRV [DATE] 10:51:52 AM" at bounding box center [672, 169] width 373 height 30
click at [681, 174] on div "We have decided to restrict our search to a Honda CRV [DATE] 10:51:52 AM" at bounding box center [672, 169] width 373 height 30
drag, startPoint x: 612, startPoint y: 165, endPoint x: 675, endPoint y: 166, distance: 63.1
click at [675, 166] on div "We have decided to restrict our search to a Honda CRV [DATE] 10:51:52 AM" at bounding box center [672, 169] width 373 height 30
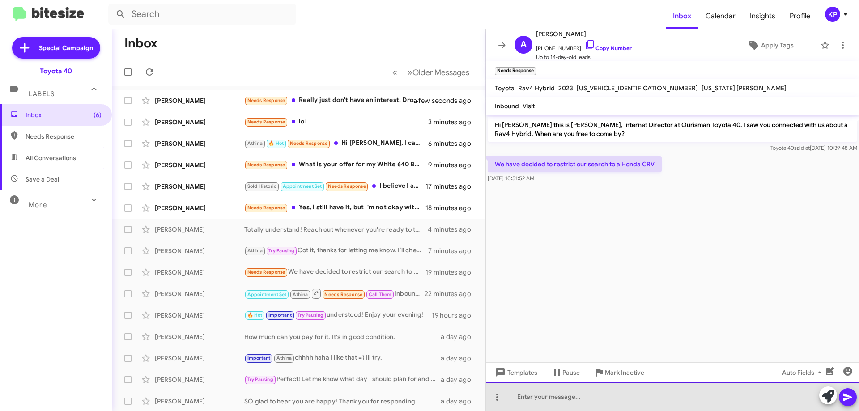
click at [584, 400] on div at bounding box center [672, 397] width 373 height 29
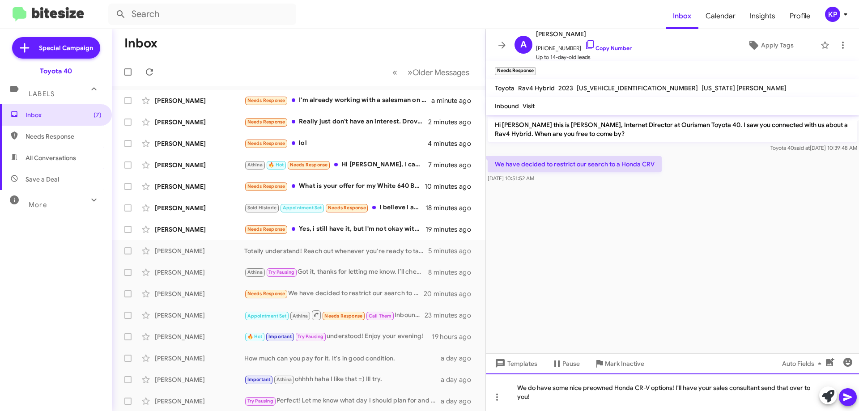
click at [572, 388] on div "We do have some nice preowned Honda CR-V options! I'll have your sales consulta…" at bounding box center [672, 393] width 373 height 38
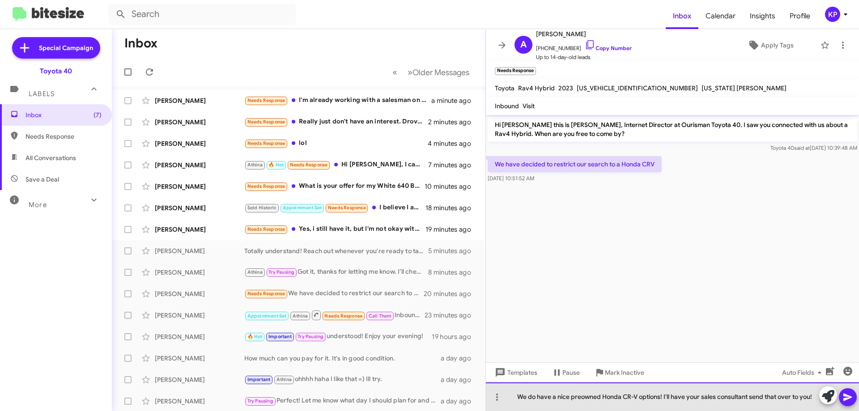
click at [660, 396] on div "We do have a nice preowned Honda CR-V options! I'll have your sales consultant …" at bounding box center [672, 397] width 373 height 29
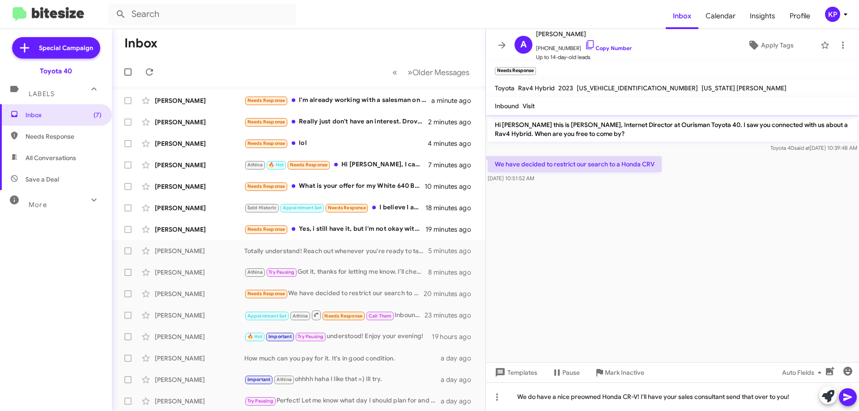
click at [847, 398] on icon at bounding box center [848, 397] width 11 height 11
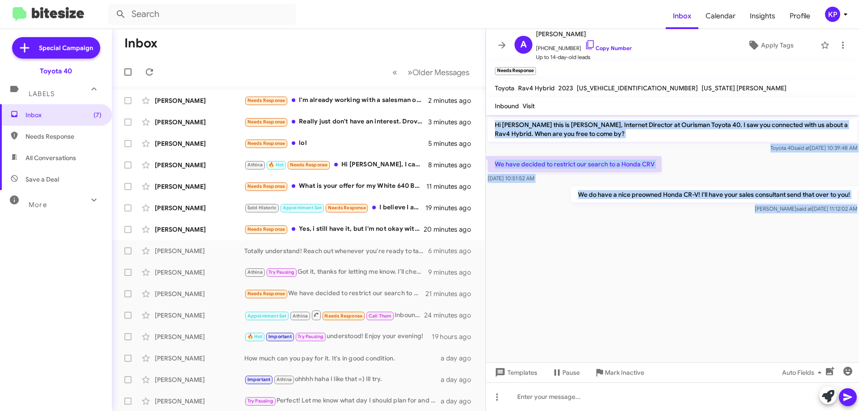
drag, startPoint x: 494, startPoint y: 124, endPoint x: 760, endPoint y: 228, distance: 285.4
click at [760, 228] on cdk-virtual-scroll-viewport "Hi [PERSON_NAME] this is [PERSON_NAME], Internet Director at Ourisman Toyota 40…" at bounding box center [672, 239] width 373 height 248
drag, startPoint x: 579, startPoint y: 198, endPoint x: 558, endPoint y: 183, distance: 26.2
click at [580, 197] on p "We do have a nice preowned Honda CR-V! I'll have your sales consultant send tha…" at bounding box center [714, 195] width 286 height 16
click at [681, 162] on div "We have decided to restrict our search to a Honda CRV [DATE] 10:51:52 AM" at bounding box center [672, 169] width 373 height 30
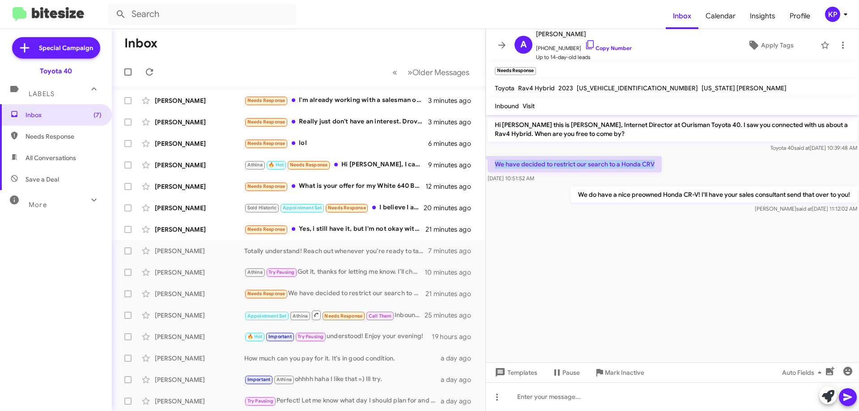
drag, startPoint x: 495, startPoint y: 164, endPoint x: 660, endPoint y: 170, distance: 165.3
click at [660, 170] on p "We have decided to restrict our search to a Honda CRV" at bounding box center [575, 164] width 174 height 16
click at [661, 217] on div at bounding box center [672, 218] width 373 height 7
click at [506, 43] on icon at bounding box center [502, 45] width 11 height 11
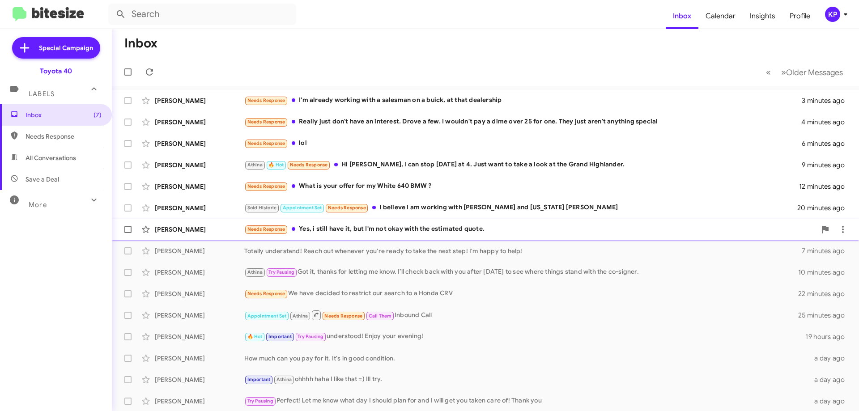
click at [234, 231] on div "[PERSON_NAME]" at bounding box center [200, 229] width 90 height 9
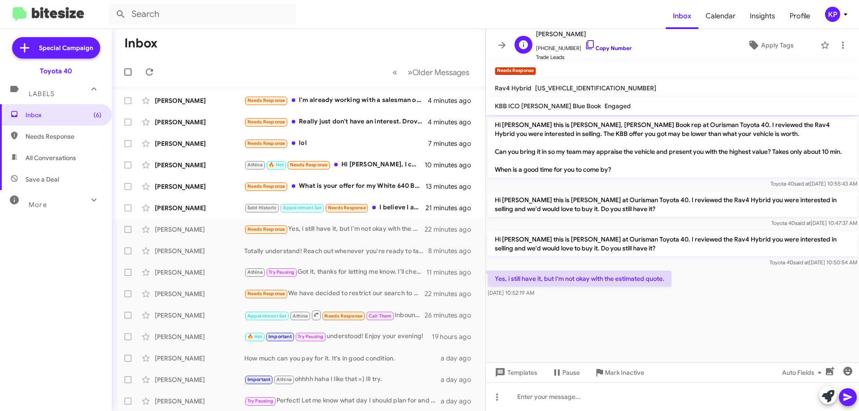
click at [600, 47] on link "Copy Number" at bounding box center [608, 48] width 47 height 7
drag, startPoint x: 667, startPoint y: 279, endPoint x: 595, endPoint y: 272, distance: 72.9
click at [581, 272] on p "Yes, i still have it, but I'm not okay with the estimated quote." at bounding box center [580, 279] width 184 height 16
click at [687, 265] on div "Toyota 40 said at [DATE] 10:50:54 AM" at bounding box center [673, 262] width 370 height 9
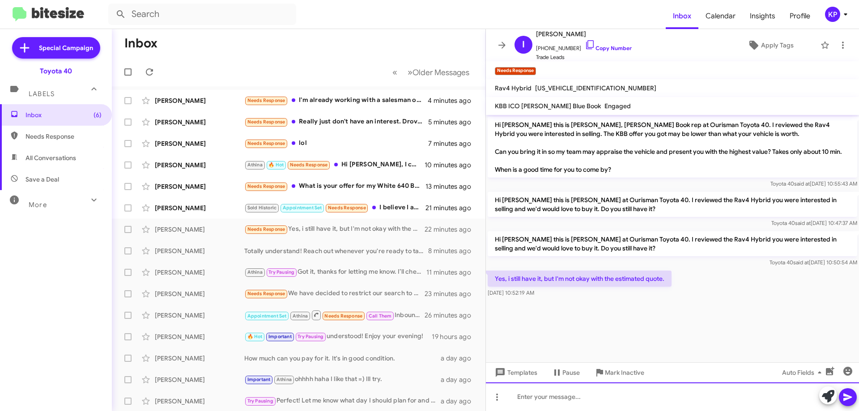
click at [590, 400] on div at bounding box center [672, 397] width 373 height 29
paste div
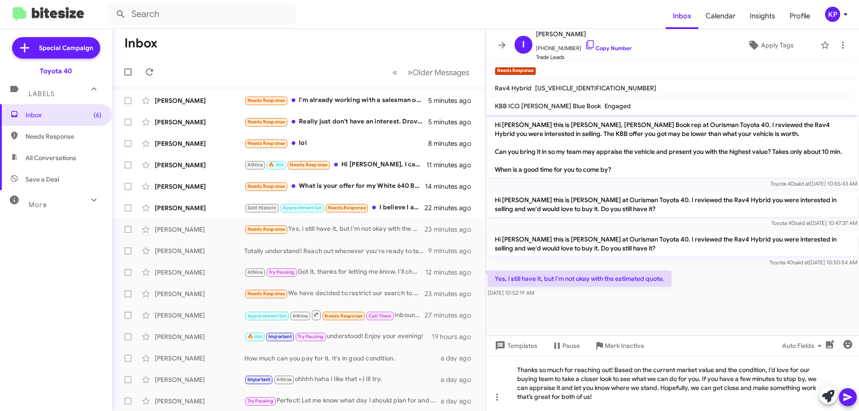
click at [850, 394] on icon at bounding box center [848, 397] width 11 height 11
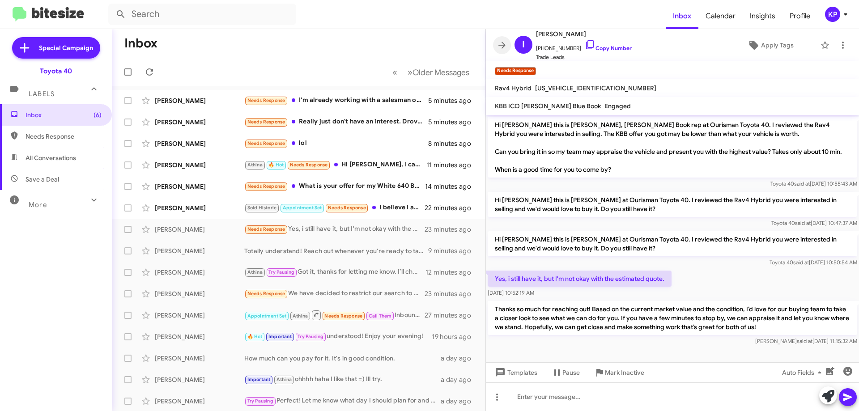
click at [504, 46] on icon at bounding box center [502, 45] width 7 height 7
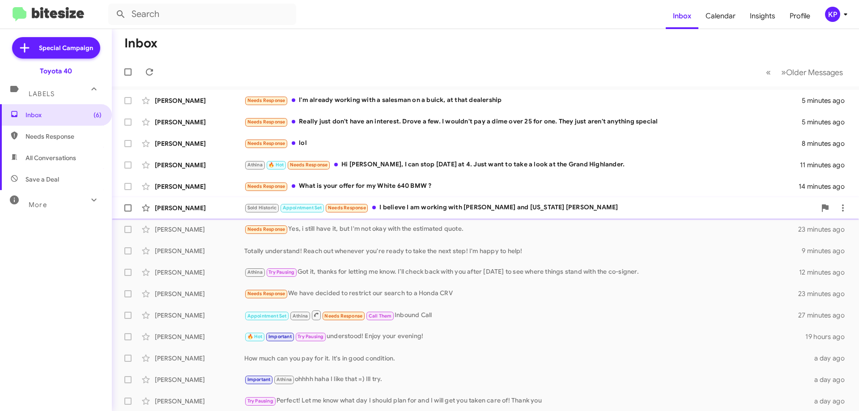
click at [533, 207] on div "Sold Historic Appointment Set Needs Response I believe I am working with [PERSO…" at bounding box center [530, 208] width 572 height 10
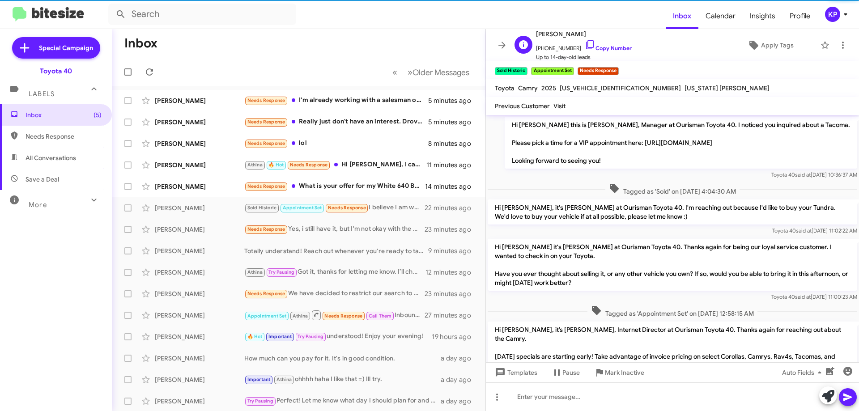
scroll to position [225, 0]
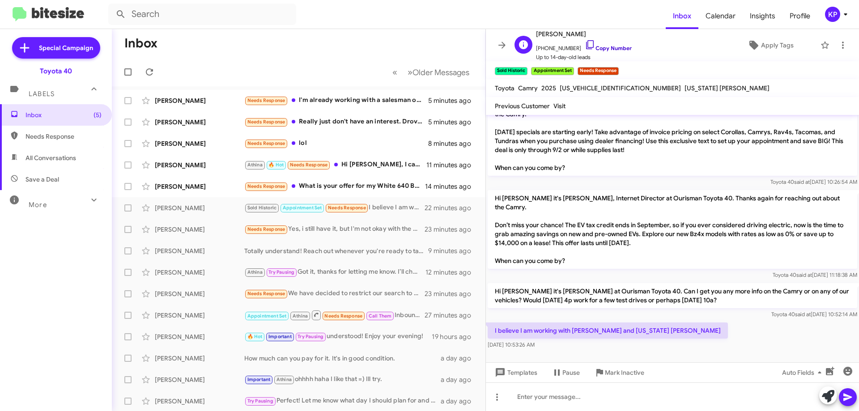
click at [607, 46] on link "Copy Number" at bounding box center [608, 48] width 47 height 7
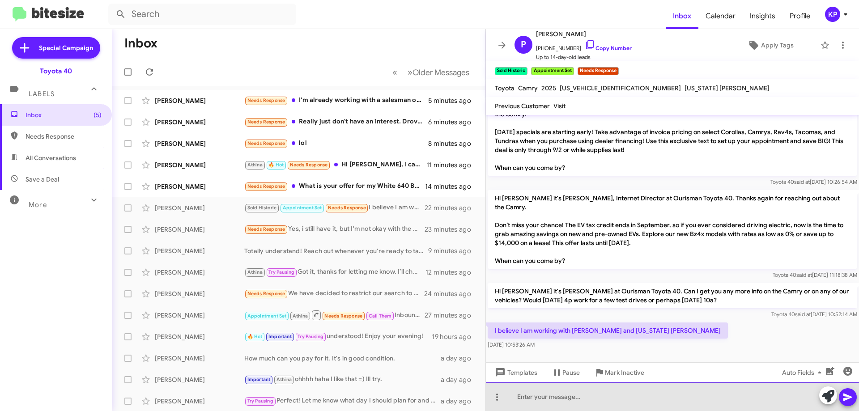
click at [595, 402] on div at bounding box center [672, 397] width 373 height 29
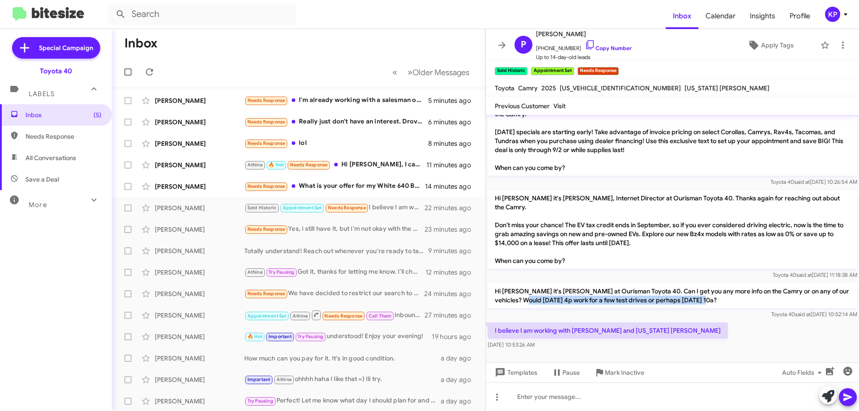
drag, startPoint x: 613, startPoint y: 292, endPoint x: 734, endPoint y: 292, distance: 120.9
click at [734, 292] on p "Hi [PERSON_NAME] it's [PERSON_NAME] at Ourisman Toyota 40. Can I get you any mo…" at bounding box center [673, 295] width 370 height 25
click at [711, 325] on div "I believe I am working with [PERSON_NAME] and [US_STATE] [PERSON_NAME] [DATE] 1…" at bounding box center [672, 336] width 373 height 30
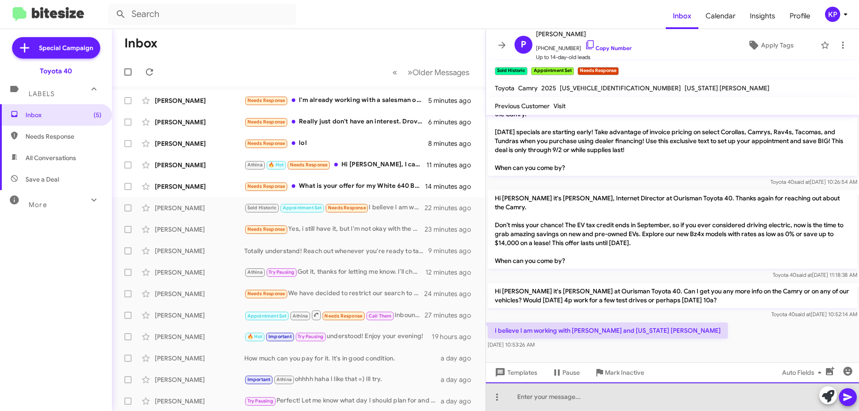
click at [601, 402] on div at bounding box center [672, 397] width 373 height 29
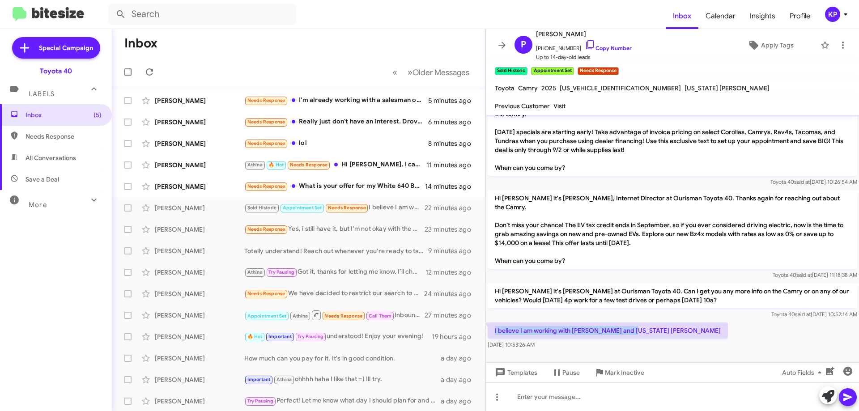
drag, startPoint x: 495, startPoint y: 322, endPoint x: 648, endPoint y: 323, distance: 153.1
click at [648, 323] on div "I believe I am working with [PERSON_NAME] and [US_STATE] [PERSON_NAME] [DATE] 1…" at bounding box center [672, 336] width 373 height 30
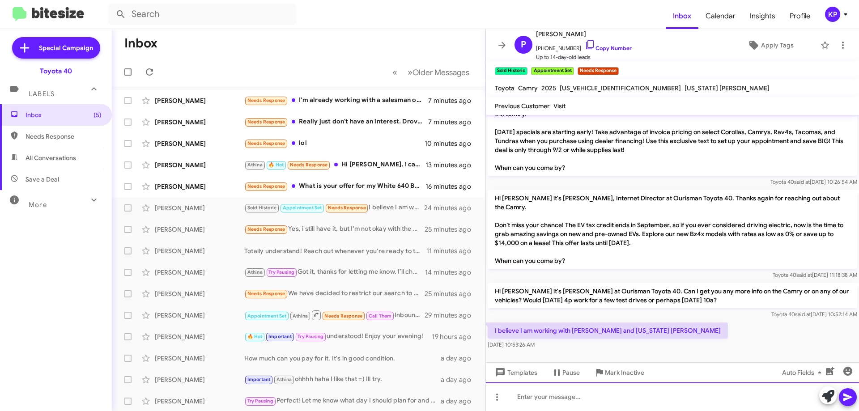
click at [581, 396] on div at bounding box center [672, 397] width 373 height 29
paste div
click at [703, 397] on div "Sure thing! Just let me know if there's anything you'd like a hand with in the …" at bounding box center [672, 397] width 373 height 29
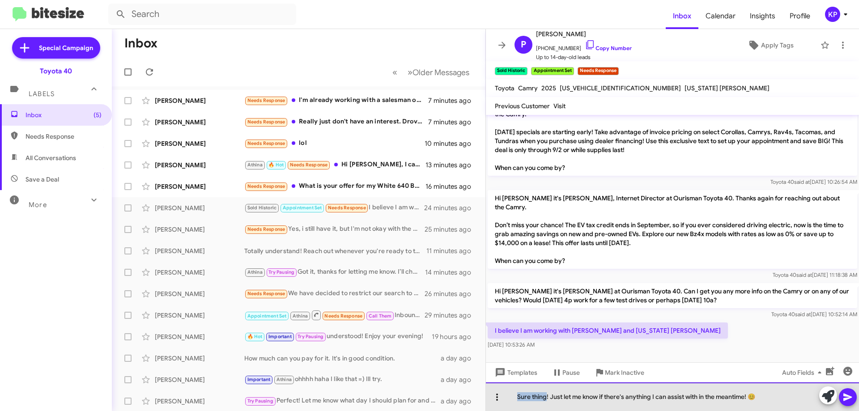
drag, startPoint x: 546, startPoint y: 396, endPoint x: 503, endPoint y: 391, distance: 43.2
click at [503, 391] on div "Sure thing! Just let me know if there's anything I can assist with in the meant…" at bounding box center [672, 397] width 373 height 29
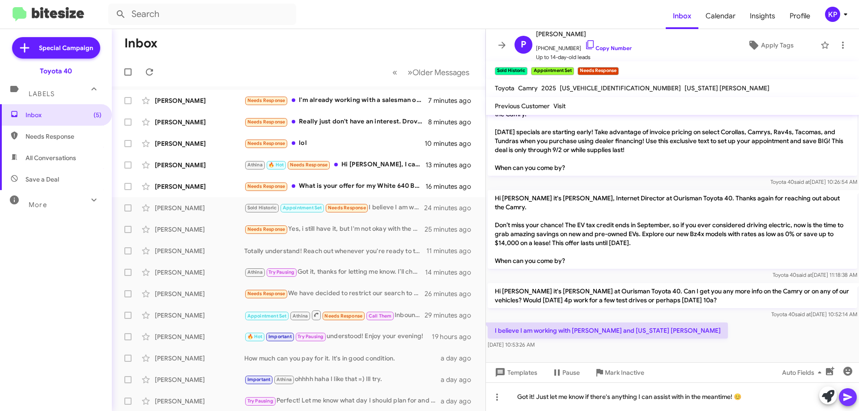
click at [846, 397] on icon at bounding box center [848, 397] width 11 height 11
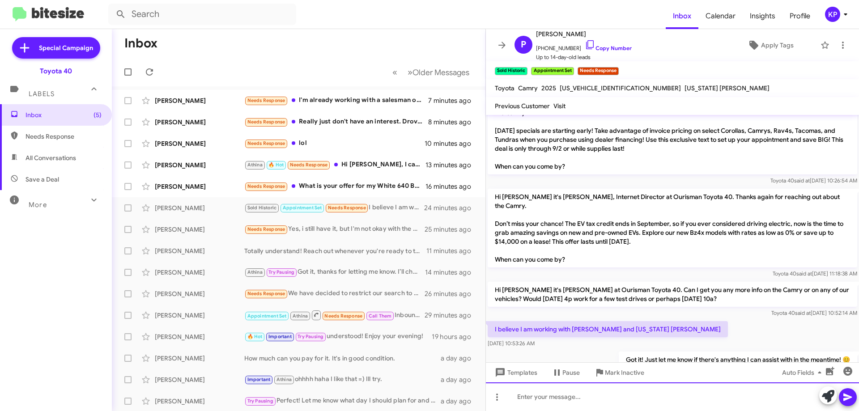
scroll to position [257, 0]
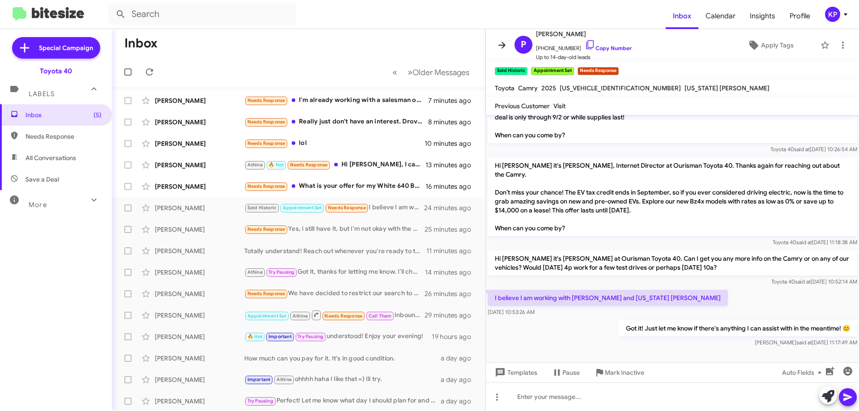
click at [503, 45] on icon at bounding box center [502, 45] width 7 height 7
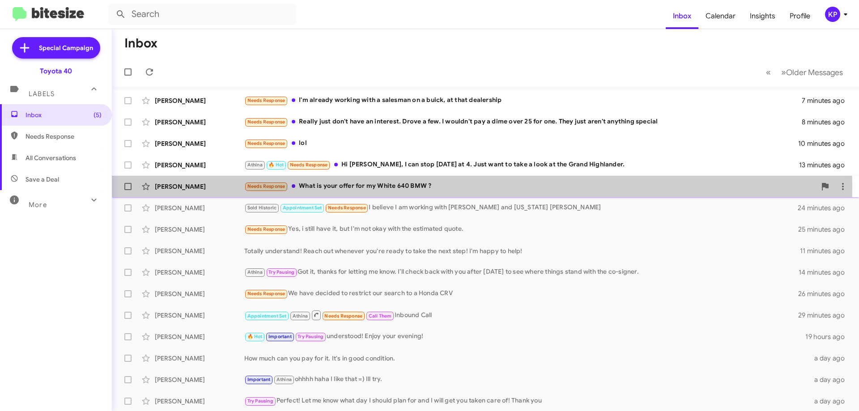
click at [223, 188] on div "[PERSON_NAME]" at bounding box center [200, 186] width 90 height 9
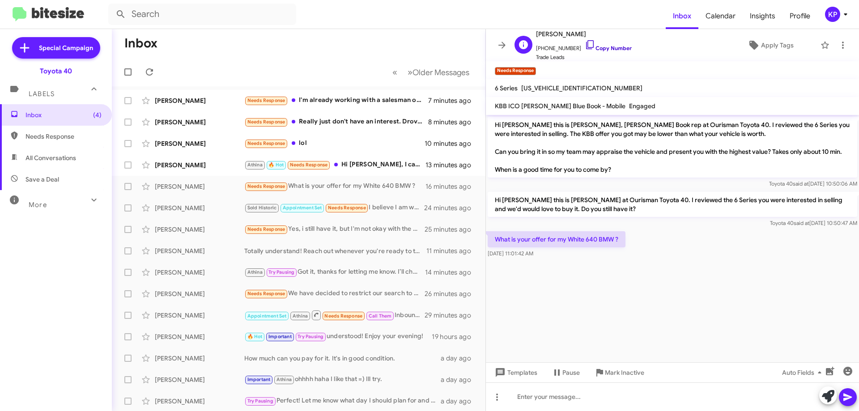
click at [600, 47] on link "Copy Number" at bounding box center [608, 48] width 47 height 7
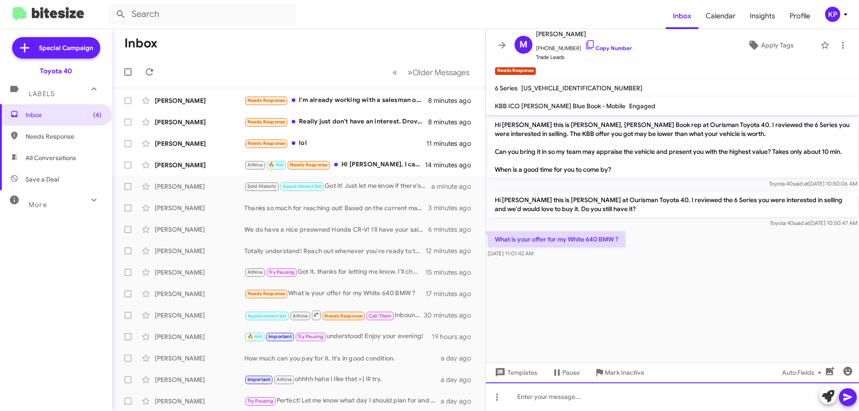
click at [548, 400] on div at bounding box center [672, 397] width 373 height 29
paste div
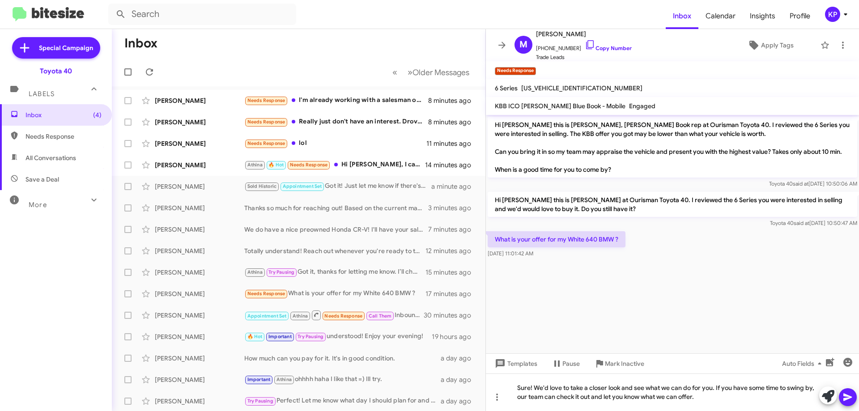
click at [846, 394] on icon at bounding box center [848, 397] width 11 height 11
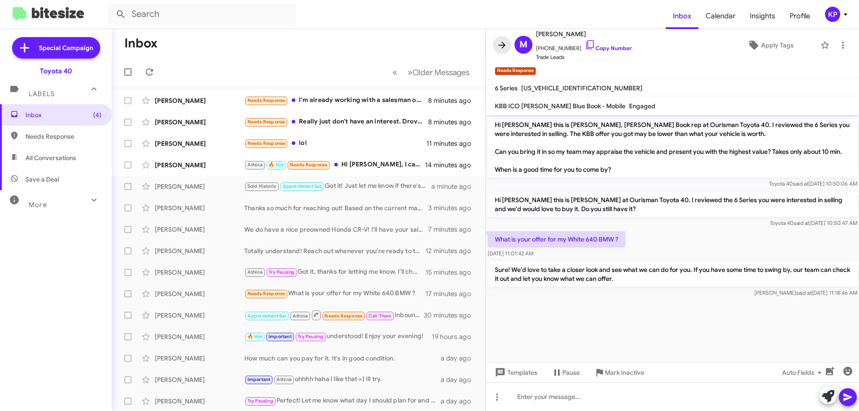
click at [503, 44] on icon at bounding box center [502, 45] width 11 height 11
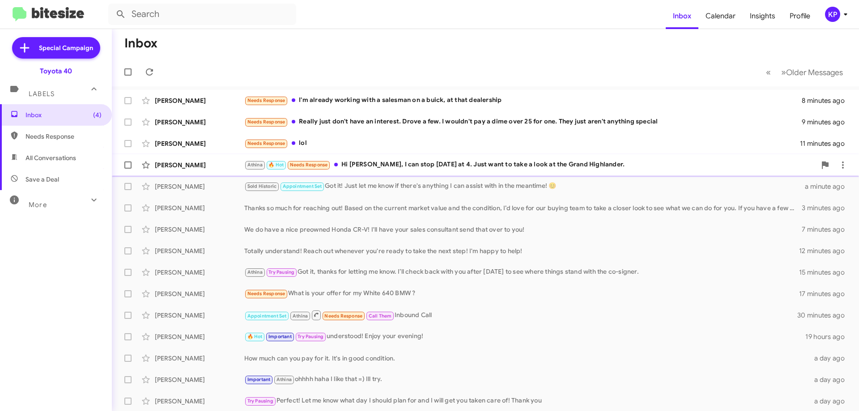
click at [218, 164] on div "[PERSON_NAME]" at bounding box center [200, 165] width 90 height 9
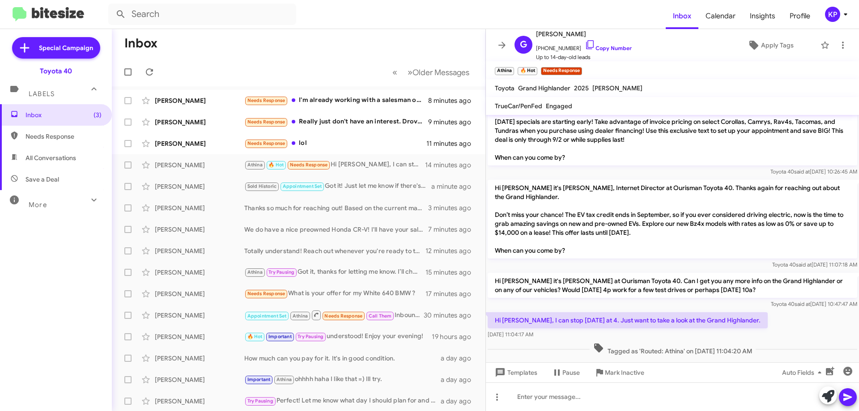
scroll to position [36, 0]
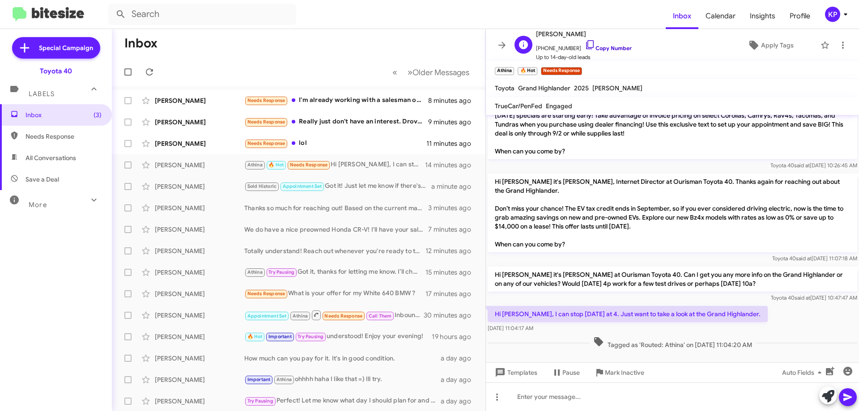
click at [607, 47] on link "Copy Number" at bounding box center [608, 48] width 47 height 7
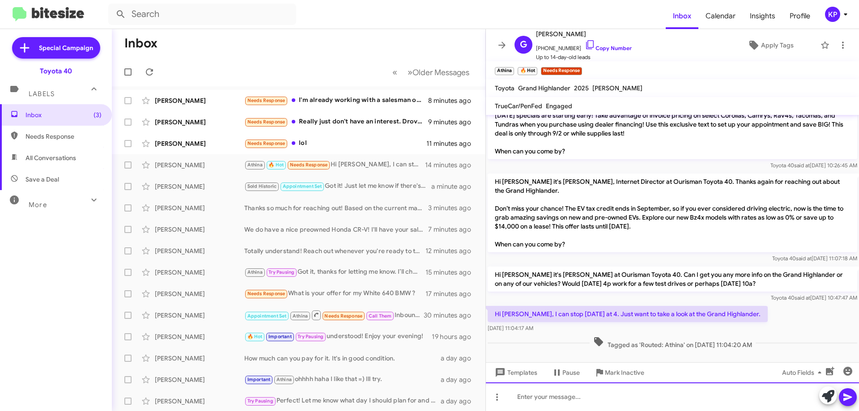
click at [570, 397] on div at bounding box center [672, 397] width 373 height 29
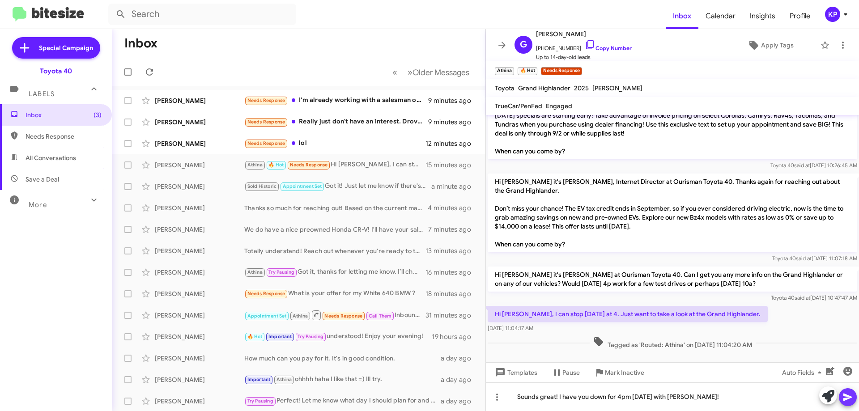
click at [852, 398] on icon at bounding box center [848, 397] width 11 height 11
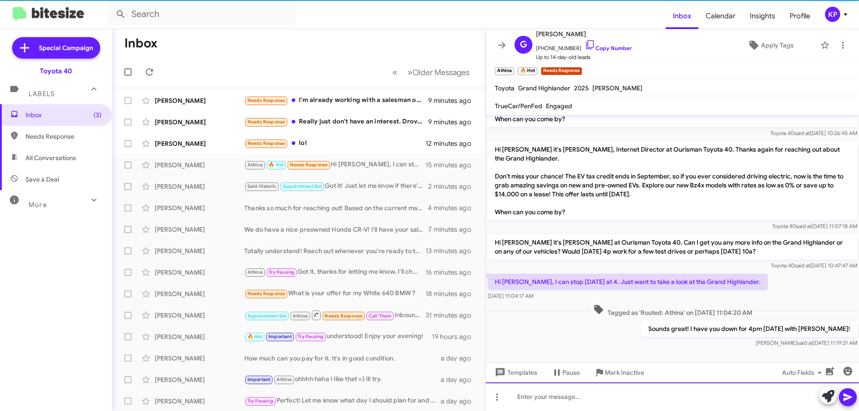
scroll to position [69, 0]
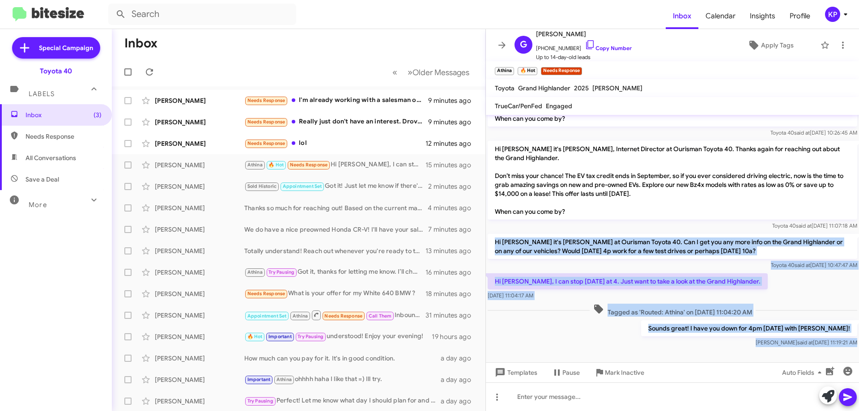
drag, startPoint x: 493, startPoint y: 238, endPoint x: 808, endPoint y: 361, distance: 338.5
click at [809, 363] on div "Hi [PERSON_NAME], it’s [PERSON_NAME], Internet Director at Ourisman Toyota 40. …" at bounding box center [672, 263] width 373 height 296
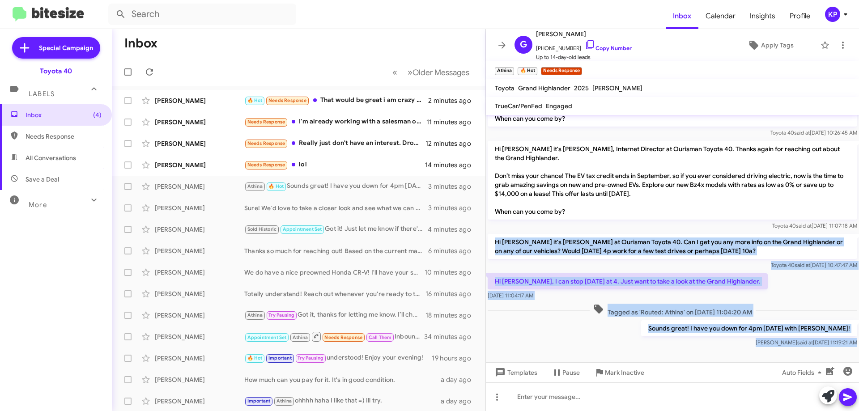
click at [716, 334] on p "Sounds great! I have you down for 4pm [DATE] with [PERSON_NAME]!" at bounding box center [749, 328] width 216 height 16
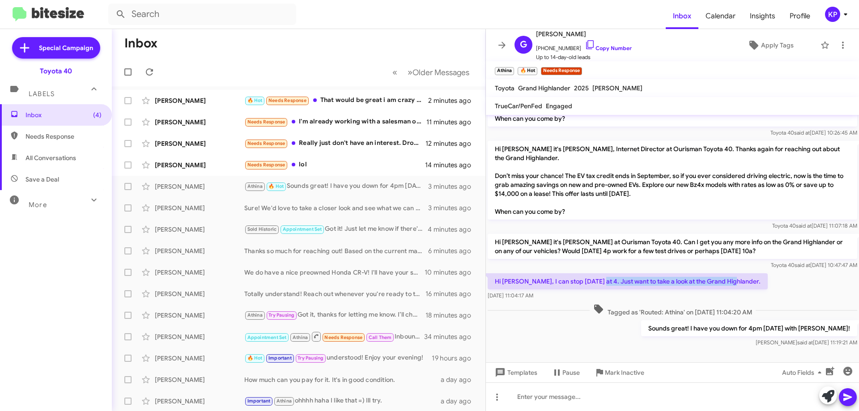
drag, startPoint x: 649, startPoint y: 280, endPoint x: 786, endPoint y: 283, distance: 137.0
click at [786, 283] on div "Hi [PERSON_NAME], I can stop [DATE] at 4. Just want to take a look at the Grand…" at bounding box center [672, 287] width 373 height 30
click at [787, 285] on div "Hi [PERSON_NAME], I can stop [DATE] at 4. Just want to take a look at the Grand…" at bounding box center [672, 287] width 373 height 30
click at [508, 43] on span at bounding box center [502, 45] width 18 height 11
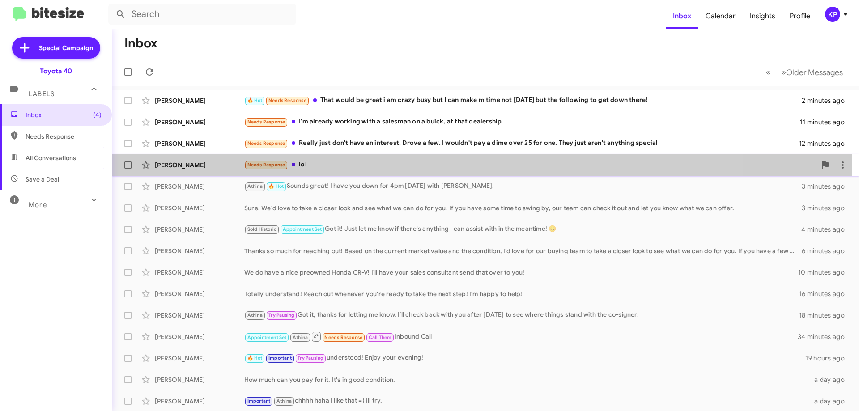
click at [229, 167] on div "[PERSON_NAME]" at bounding box center [200, 165] width 90 height 9
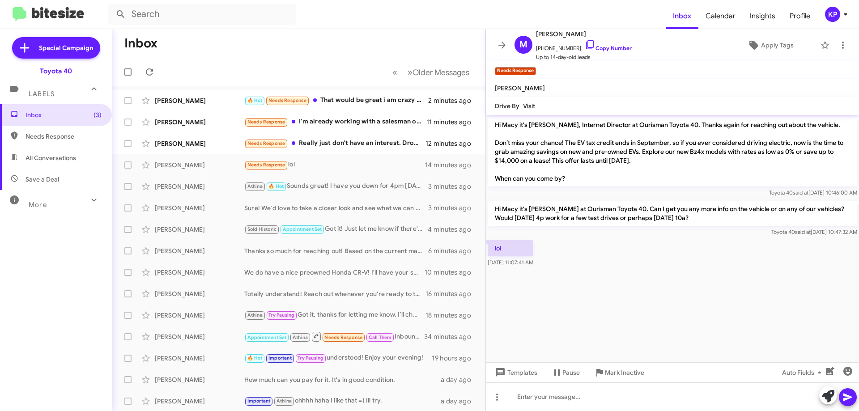
drag, startPoint x: 543, startPoint y: 211, endPoint x: 759, endPoint y: 224, distance: 217.1
click at [759, 224] on p "Hi Macy it's [PERSON_NAME] at Ourisman Toyota 40. Can I get you any more info o…" at bounding box center [673, 213] width 370 height 25
click at [737, 250] on div "lol [DATE] 11:07:41 AM" at bounding box center [672, 254] width 373 height 30
drag, startPoint x: 504, startPoint y: 218, endPoint x: 719, endPoint y: 240, distance: 215.9
click at [724, 228] on div "Hi Macy it's [PERSON_NAME] at Ourisman Toyota 40. Can I get you any more info o…" at bounding box center [673, 219] width 370 height 36
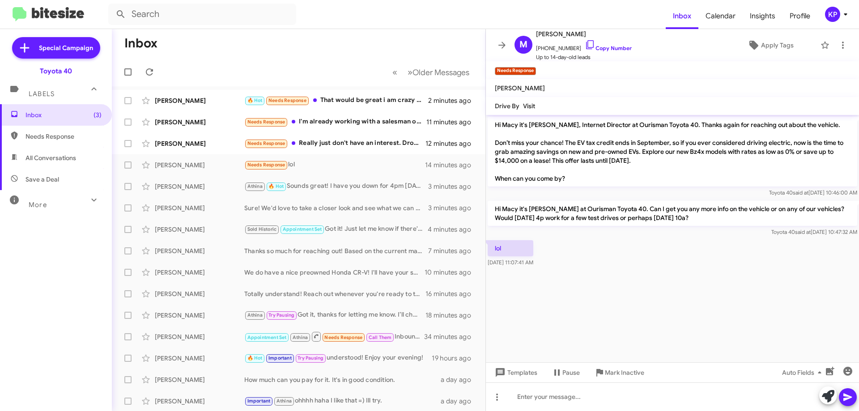
click at [705, 247] on div "lol [DATE] 11:07:41 AM" at bounding box center [672, 254] width 373 height 30
drag, startPoint x: 613, startPoint y: 218, endPoint x: 727, endPoint y: 218, distance: 114.6
click at [727, 218] on p "Hi Macy it's [PERSON_NAME] at Ourisman Toyota 40. Can I get you any more info o…" at bounding box center [673, 213] width 370 height 25
click at [714, 237] on div "Hi Macy it's [PERSON_NAME] at Ourisman Toyota 40. Can I get you any more info o…" at bounding box center [672, 218] width 373 height 39
click at [611, 47] on link "Copy Number" at bounding box center [608, 48] width 47 height 7
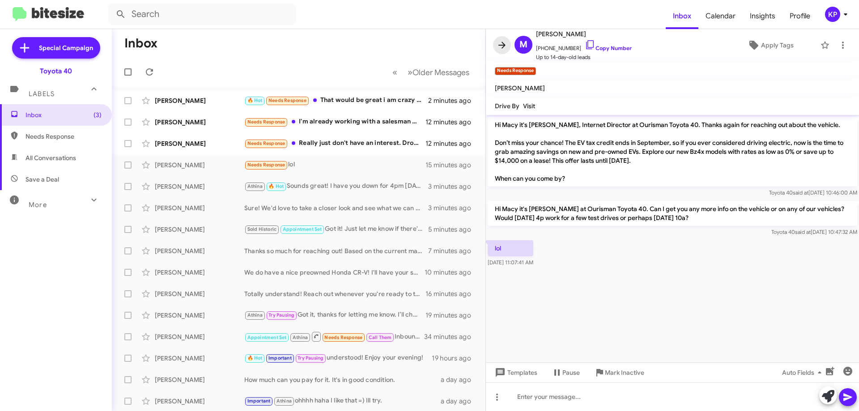
click at [497, 46] on icon at bounding box center [502, 45] width 11 height 11
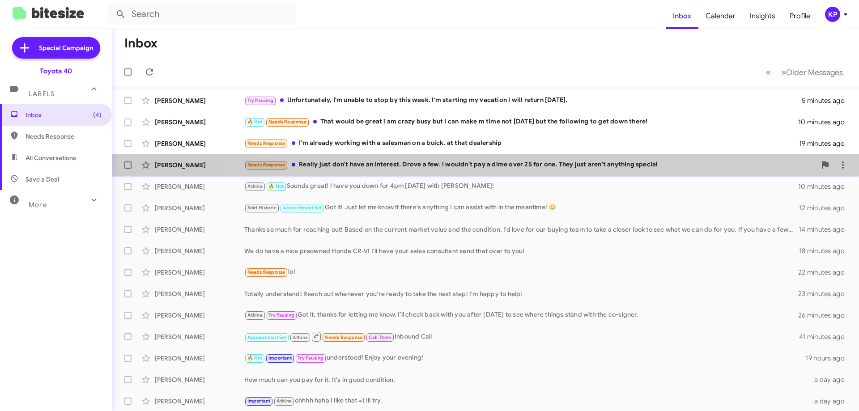
click at [665, 163] on div "Needs Response Really just don't have an interest. Drove a few. I wouldn't pay …" at bounding box center [530, 165] width 572 height 10
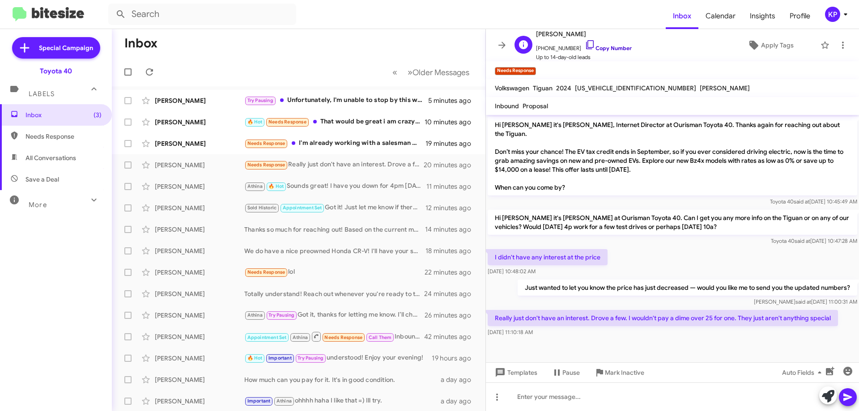
click at [604, 49] on link "Copy Number" at bounding box center [608, 48] width 47 height 7
click at [835, 369] on icon at bounding box center [833, 368] width 8 height 6
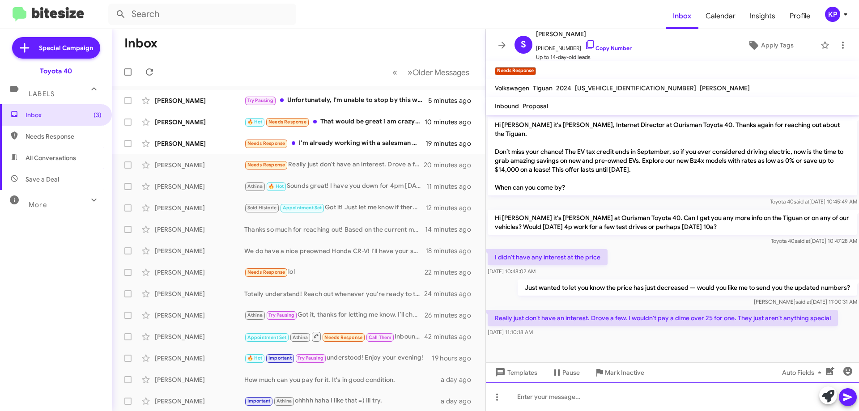
click at [590, 397] on div at bounding box center [672, 397] width 373 height 29
drag, startPoint x: 793, startPoint y: 394, endPoint x: 486, endPoint y: 402, distance: 307.2
click at [486, 402] on div "No problem! We have a ton of other vehicles available! What are you leaning tow…" at bounding box center [672, 397] width 373 height 29
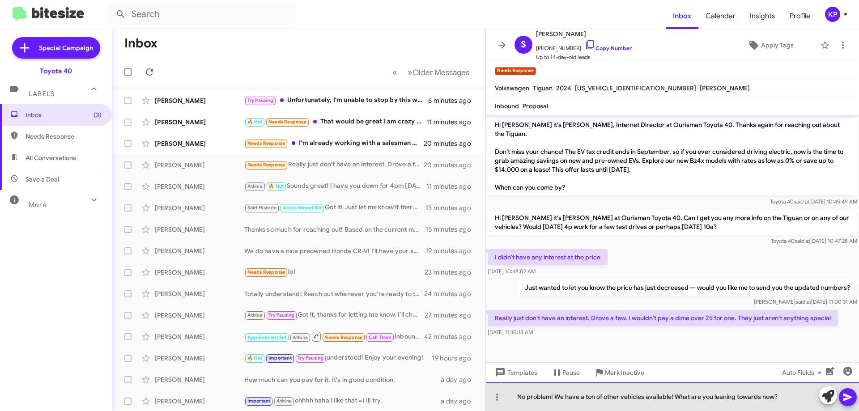
click at [590, 399] on div "No problem! We have a ton of other vehicles available! What are you leaning tow…" at bounding box center [672, 397] width 373 height 29
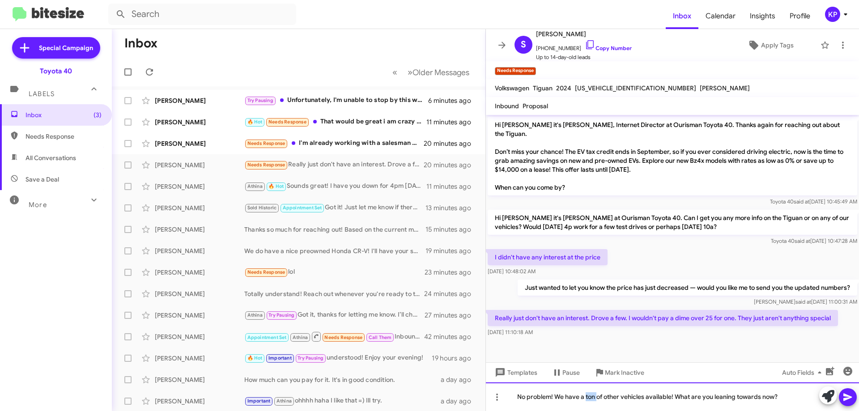
click at [589, 399] on div "No problem! We have a ton of other vehicles available! What are you leaning tow…" at bounding box center [672, 397] width 373 height 29
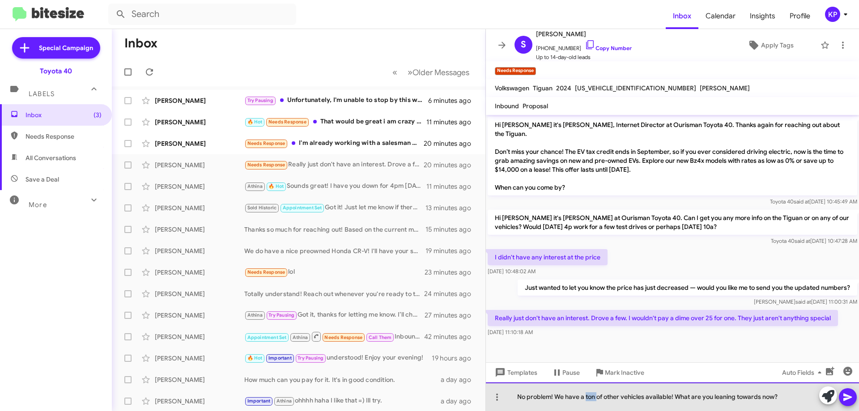
click at [588, 399] on div "No problem! We have a ton of other vehicles available! What are you leaning tow…" at bounding box center [672, 397] width 373 height 29
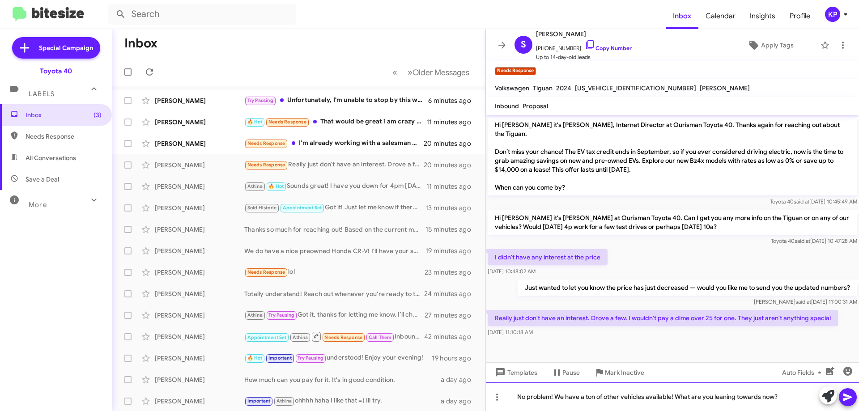
click at [586, 399] on div "No problem! We have a ton of other vehicles available! What are you leaning tow…" at bounding box center [672, 397] width 373 height 29
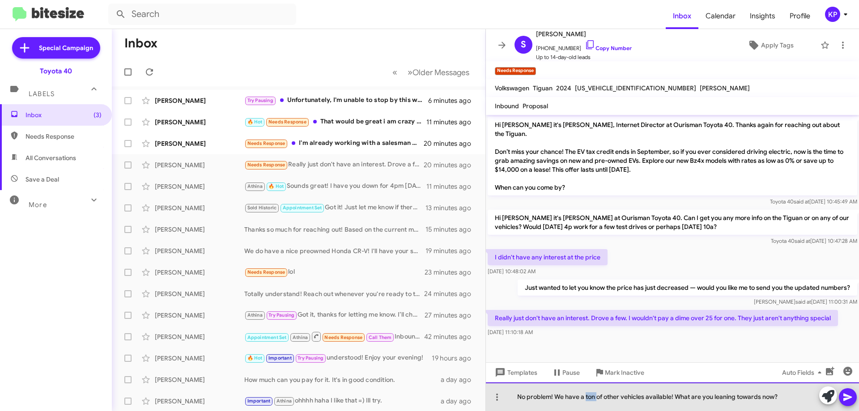
click at [586, 399] on div "No problem! We have a ton of other vehicles available! What are you leaning tow…" at bounding box center [672, 397] width 373 height 29
click at [585, 401] on div "No problem! We have a ton of other vehicles available! What are you leaning tow…" at bounding box center [672, 397] width 373 height 29
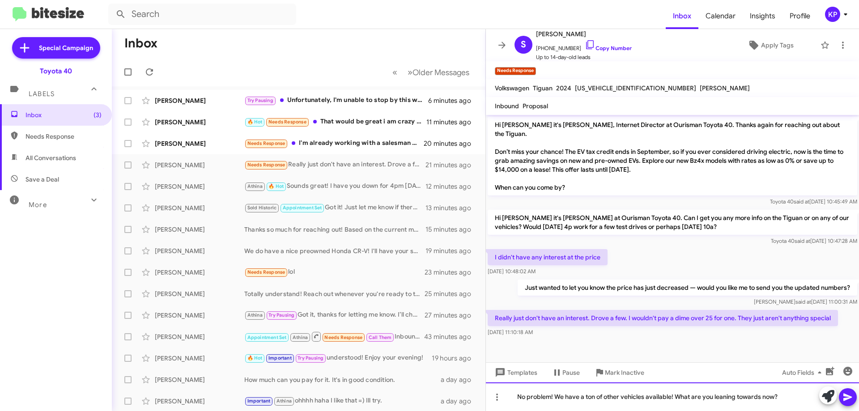
click at [583, 401] on div "No problem! We have a ton of other vehicles available! What are you leaning tow…" at bounding box center [672, 397] width 373 height 29
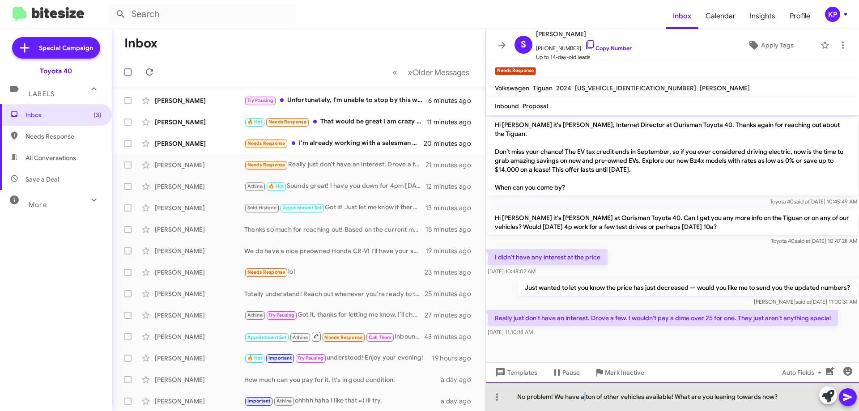
click at [583, 401] on div "No problem! We have a ton of other vehicles available! What are you leaning tow…" at bounding box center [672, 397] width 373 height 29
click at [582, 401] on div "No problem! We have a ton of other vehicles available! What are you leaning tow…" at bounding box center [672, 397] width 373 height 29
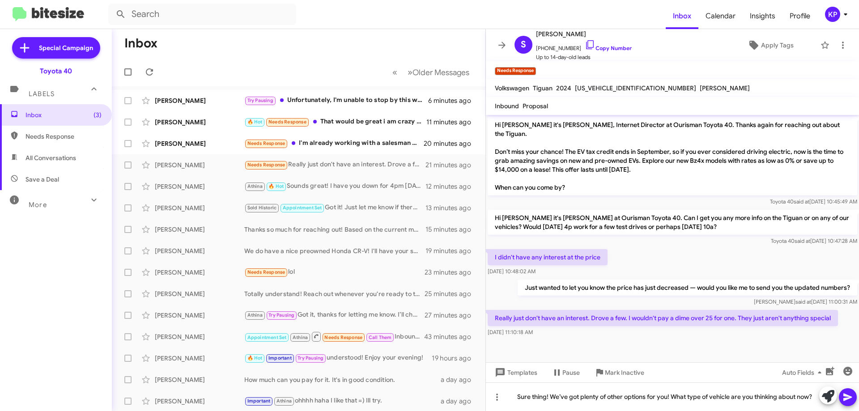
click at [846, 395] on icon at bounding box center [848, 398] width 9 height 8
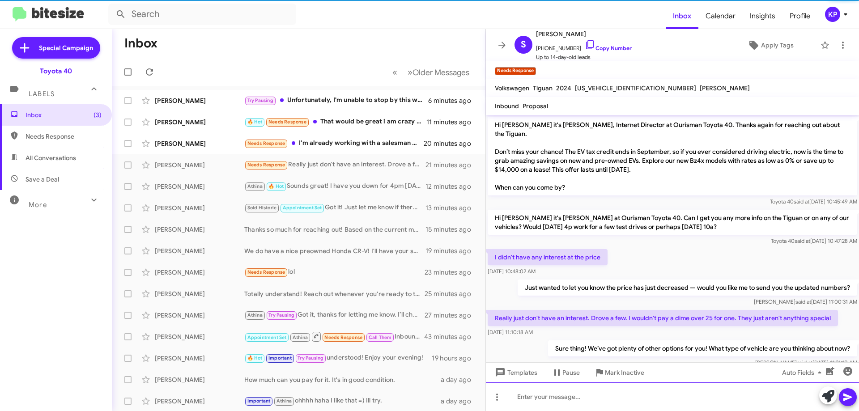
scroll to position [20, 0]
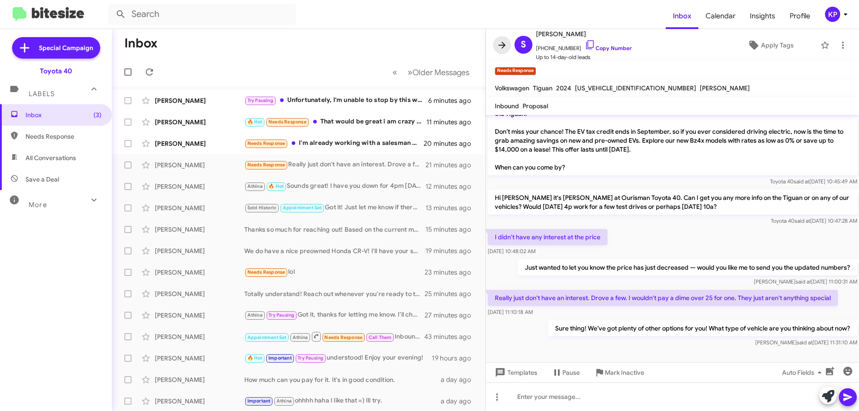
click at [504, 49] on icon at bounding box center [502, 45] width 11 height 11
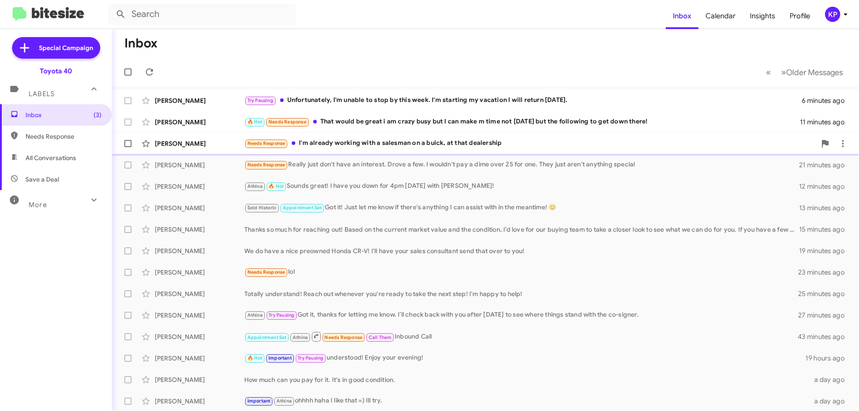
click at [219, 143] on div "[PERSON_NAME]" at bounding box center [200, 143] width 90 height 9
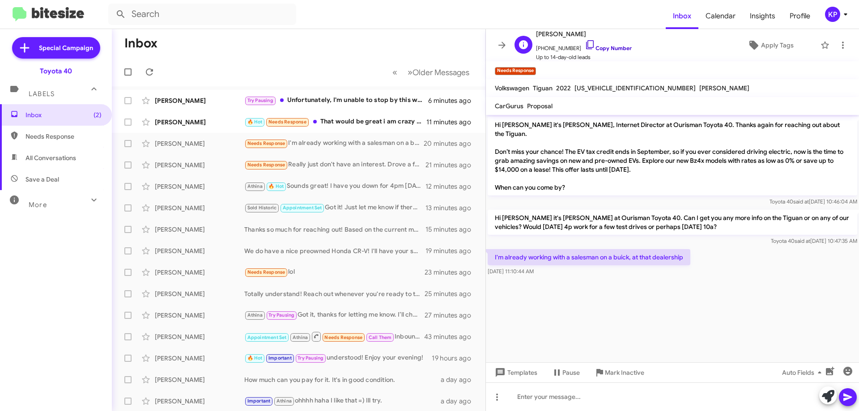
drag, startPoint x: 611, startPoint y: 49, endPoint x: 606, endPoint y: 50, distance: 6.0
click at [611, 49] on link "Copy Number" at bounding box center [608, 48] width 47 height 7
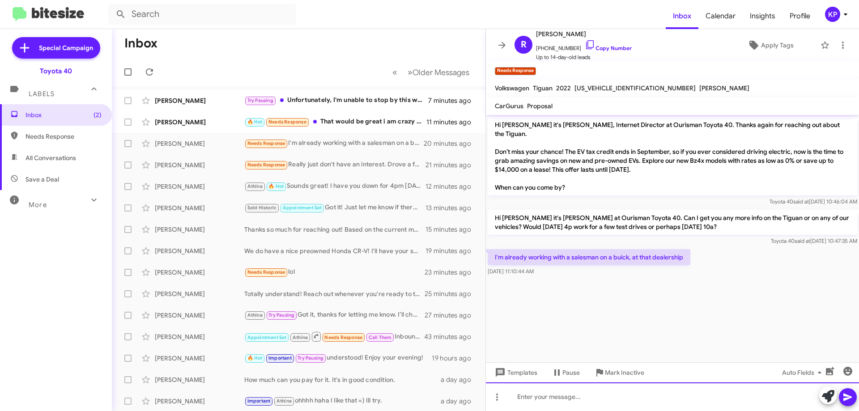
click at [617, 394] on div at bounding box center [672, 397] width 373 height 29
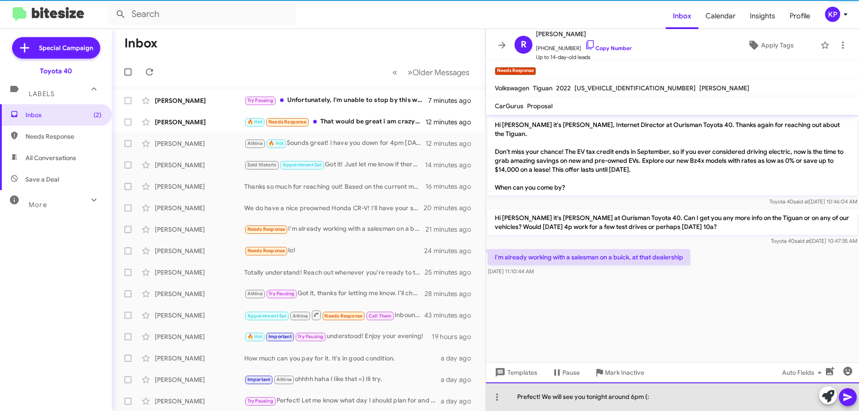
click at [633, 396] on div "Prefect! We will see you tonight around 6pm (:" at bounding box center [672, 397] width 373 height 29
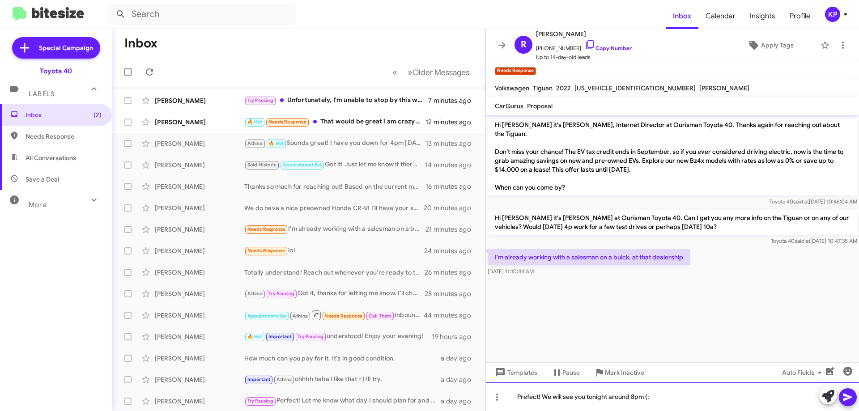
click at [676, 401] on div "Prefect! We will see you tonight around 8pm (:" at bounding box center [672, 397] width 373 height 29
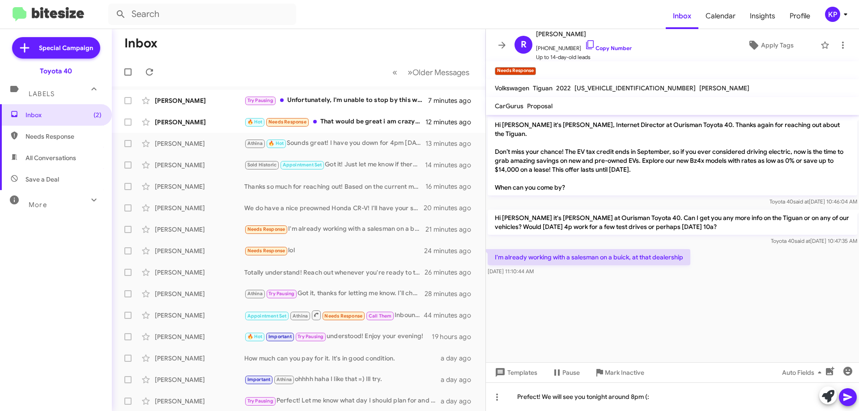
click at [847, 396] on icon at bounding box center [848, 398] width 9 height 8
click at [215, 123] on div "[PERSON_NAME]" at bounding box center [200, 122] width 90 height 9
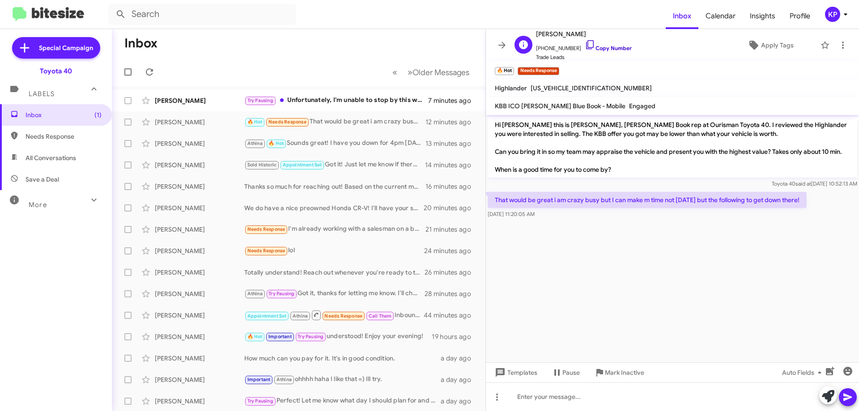
click at [603, 48] on link "Copy Number" at bounding box center [608, 48] width 47 height 7
drag, startPoint x: 518, startPoint y: 170, endPoint x: 658, endPoint y: 196, distance: 142.0
click at [648, 172] on p "Hi [PERSON_NAME] this is [PERSON_NAME], [PERSON_NAME] Book rep at Ourisman Toyo…" at bounding box center [673, 147] width 370 height 61
click at [658, 197] on p "That would be great i am crazy busy but I can make m time not [DATE] but the fo…" at bounding box center [647, 200] width 319 height 16
drag, startPoint x: 586, startPoint y: 200, endPoint x: 688, endPoint y: 209, distance: 102.5
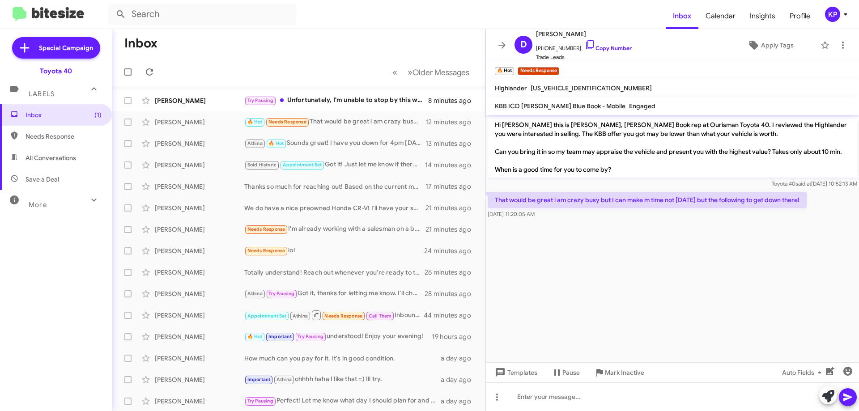
click at [688, 208] on div "That would be great i am crazy busy but I can make m time not [DATE] but the fo…" at bounding box center [647, 205] width 319 height 27
click at [682, 230] on cdk-virtual-scroll-viewport "Hi [PERSON_NAME] this is [PERSON_NAME], [PERSON_NAME] Book rep at Ourisman Toyo…" at bounding box center [672, 239] width 373 height 248
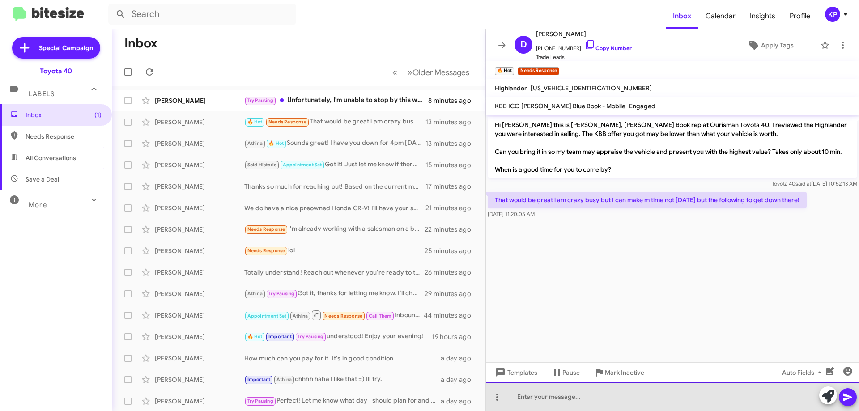
click at [572, 397] on div at bounding box center [672, 397] width 373 height 29
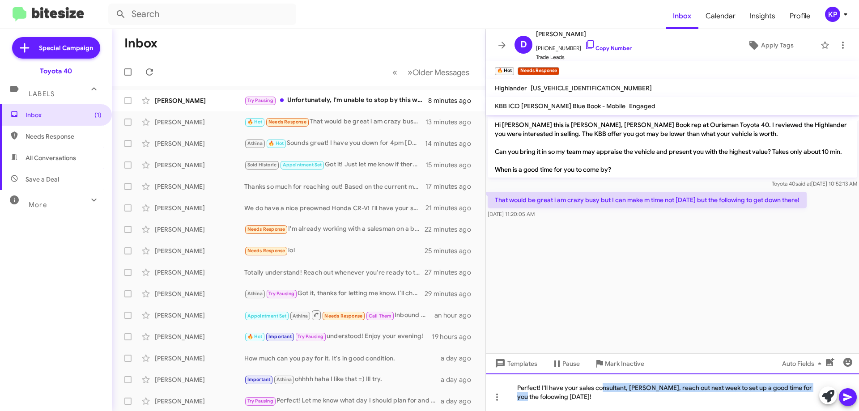
drag, startPoint x: 601, startPoint y: 392, endPoint x: 543, endPoint y: 395, distance: 58.7
click at [534, 395] on div "Perfect! I'll have your sales consultant, [PERSON_NAME], reach out next week to…" at bounding box center [672, 393] width 373 height 38
click at [569, 402] on div "Perfect! I'll have your sales consultant, [PERSON_NAME], reach out next week to…" at bounding box center [672, 393] width 373 height 38
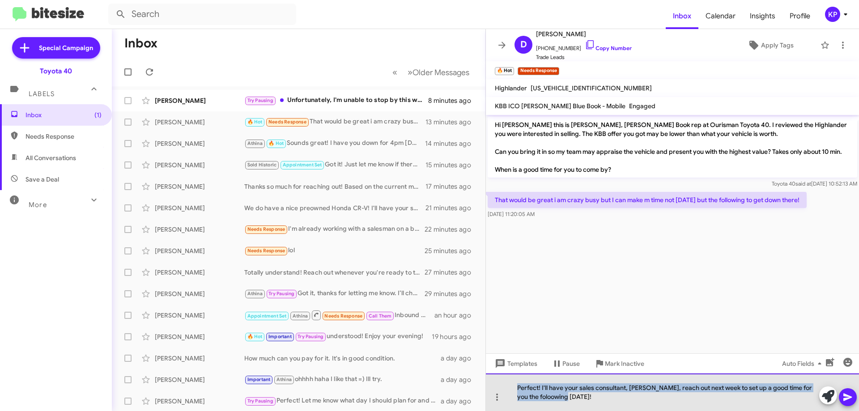
drag, startPoint x: 583, startPoint y: 397, endPoint x: 514, endPoint y: 382, distance: 70.1
click at [514, 382] on div "Perfect! I'll have your sales consultant, [PERSON_NAME], reach out next week to…" at bounding box center [672, 393] width 373 height 38
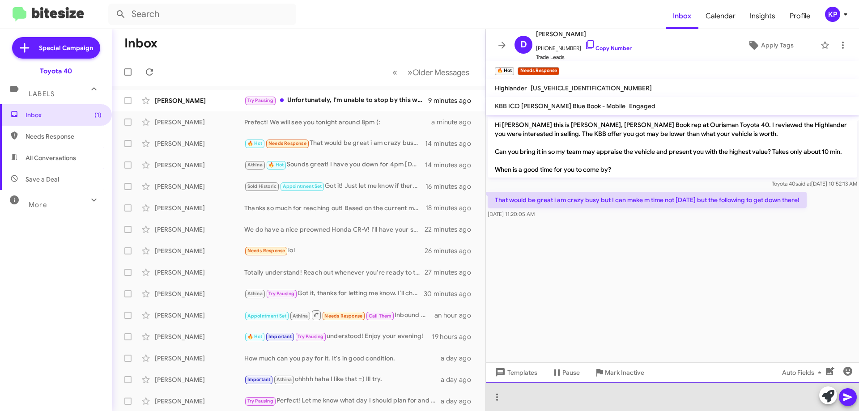
click at [584, 389] on div at bounding box center [672, 397] width 373 height 29
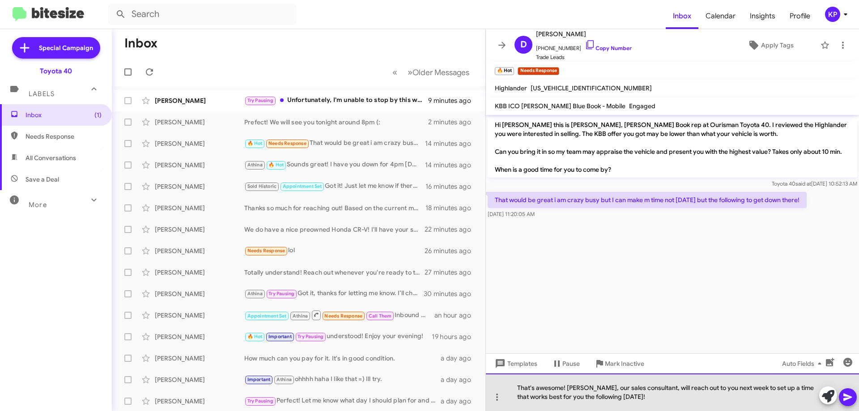
drag, startPoint x: 590, startPoint y: 385, endPoint x: 594, endPoint y: 385, distance: 5.0
click at [589, 385] on div "That's awesome! [PERSON_NAME], our sales consultant, will reach out to you next…" at bounding box center [672, 393] width 373 height 38
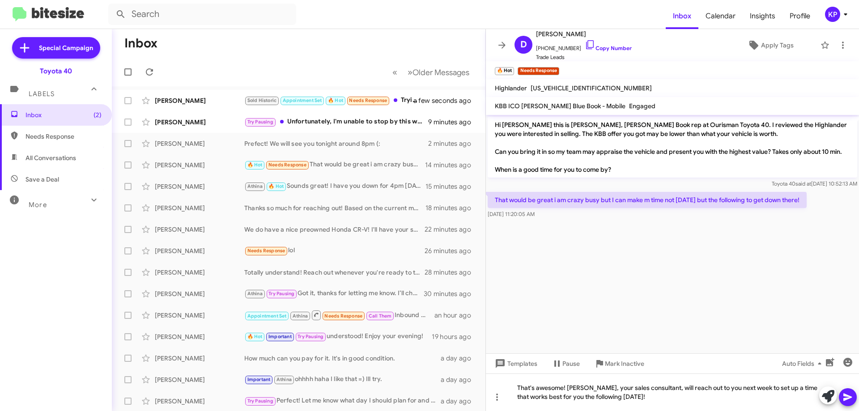
click at [846, 396] on icon at bounding box center [848, 398] width 9 height 8
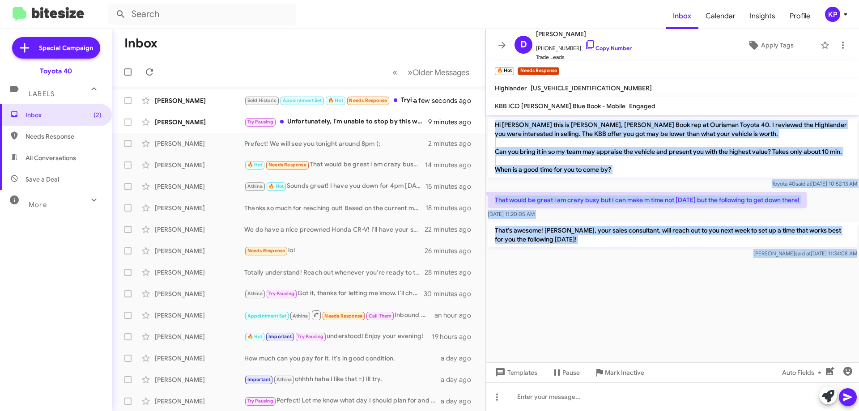
drag, startPoint x: 494, startPoint y: 122, endPoint x: 678, endPoint y: 209, distance: 203.6
click at [808, 298] on cdk-virtual-scroll-viewport "Hi [PERSON_NAME] this is [PERSON_NAME], [PERSON_NAME] Book rep at Ourisman Toyo…" at bounding box center [672, 239] width 373 height 248
click at [506, 40] on icon at bounding box center [502, 45] width 11 height 11
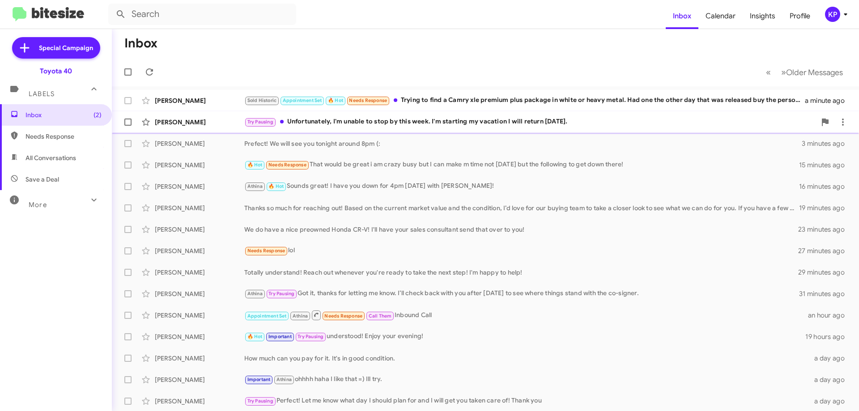
click at [212, 126] on div "[PERSON_NAME]" at bounding box center [200, 122] width 90 height 9
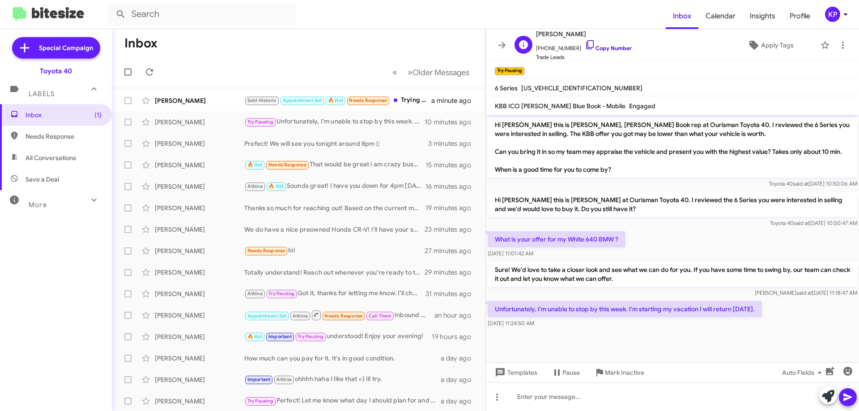
click at [612, 48] on link "Copy Number" at bounding box center [608, 48] width 47 height 7
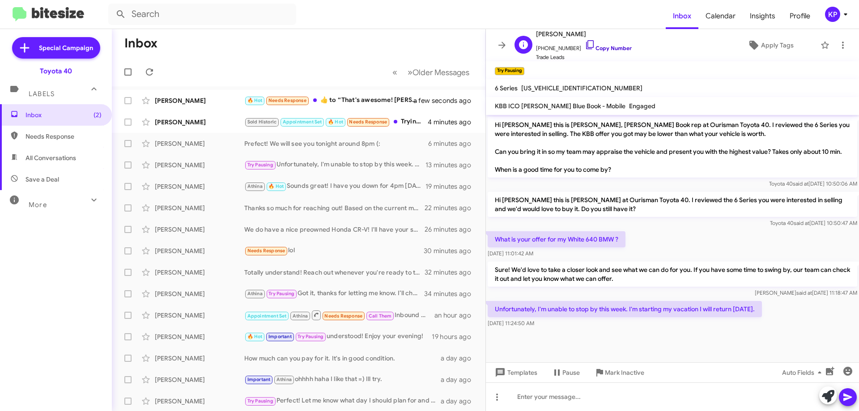
click at [605, 48] on link "Copy Number" at bounding box center [608, 48] width 47 height 7
click at [611, 51] on link "Copy Number" at bounding box center [608, 48] width 47 height 7
drag, startPoint x: 786, startPoint y: 309, endPoint x: 676, endPoint y: 354, distance: 118.3
click at [490, 196] on div "Hi [PERSON_NAME] this is [PERSON_NAME], [PERSON_NAME] Book rep at Ourisman Toyo…" at bounding box center [672, 222] width 373 height 215
click at [653, 327] on div "[DATE] 11:24:50 AM" at bounding box center [625, 323] width 274 height 9
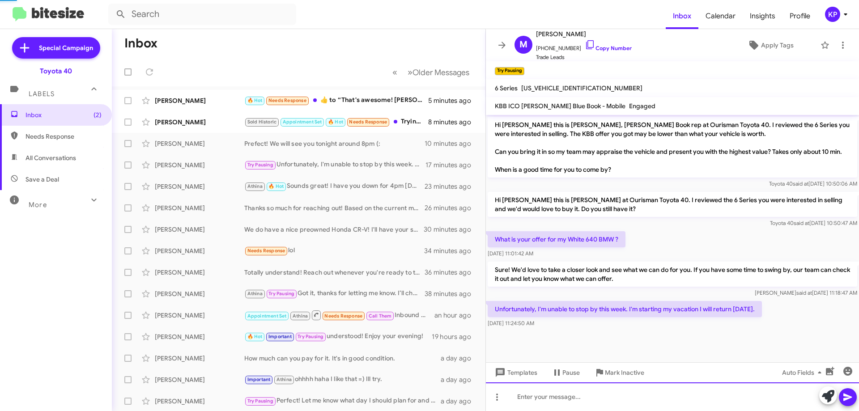
click at [616, 400] on div at bounding box center [672, 397] width 373 height 29
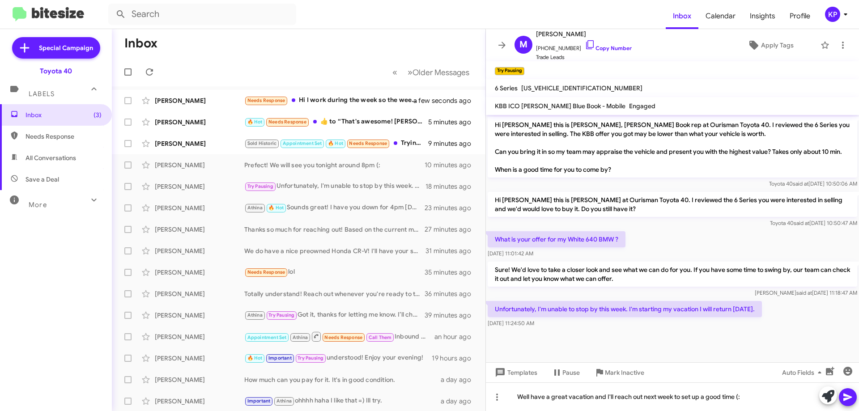
click at [844, 396] on icon at bounding box center [848, 397] width 11 height 11
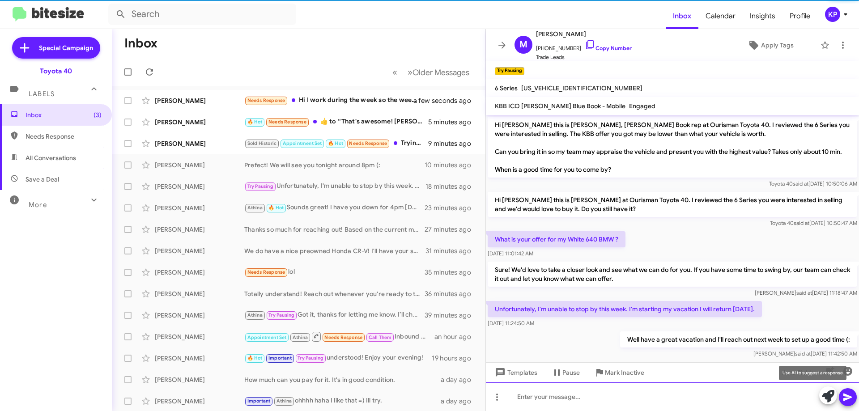
scroll to position [20, 0]
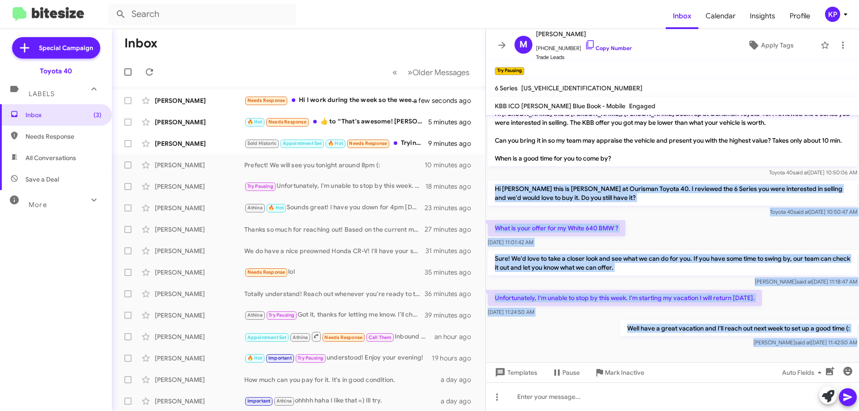
drag, startPoint x: 491, startPoint y: 187, endPoint x: 597, endPoint y: 294, distance: 150.3
click at [754, 361] on cdk-virtual-scroll-viewport "Hi [PERSON_NAME] this is [PERSON_NAME], [PERSON_NAME] Book rep at Ourisman Toyo…" at bounding box center [672, 239] width 373 height 248
click at [655, 312] on div "[DATE] 11:24:50 AM" at bounding box center [625, 312] width 274 height 9
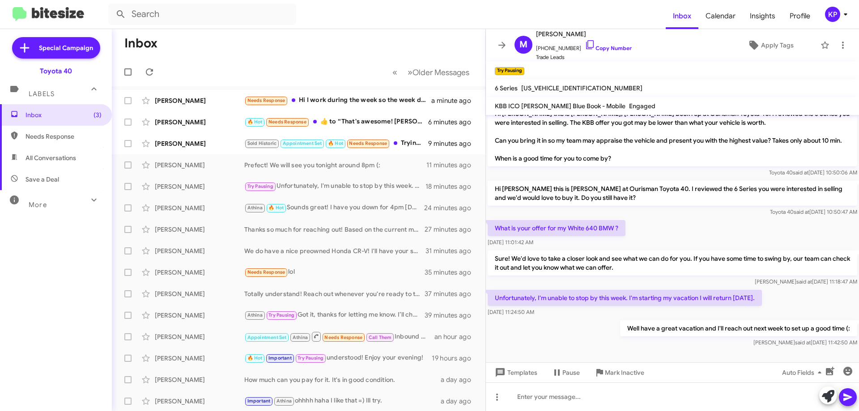
drag, startPoint x: 500, startPoint y: 296, endPoint x: 752, endPoint y: 299, distance: 251.1
click at [794, 303] on div "Unfortunately, I'm unable to stop by this week. I'm starting my vacation I will…" at bounding box center [672, 303] width 373 height 30
click at [508, 45] on span at bounding box center [502, 45] width 18 height 11
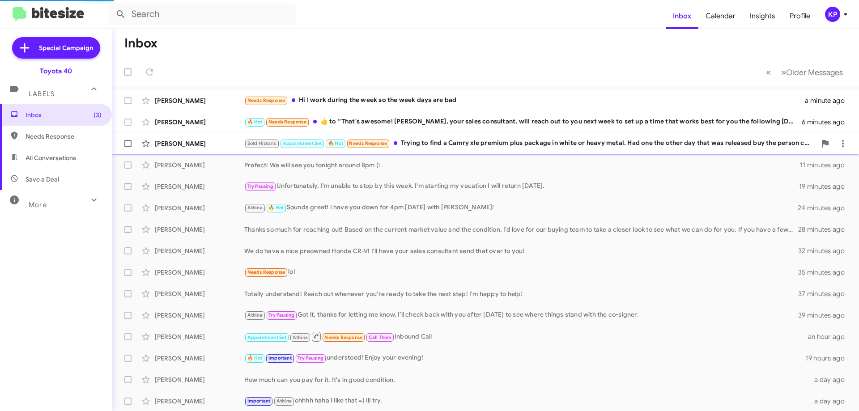
click at [216, 144] on div "[PERSON_NAME]" at bounding box center [200, 143] width 90 height 9
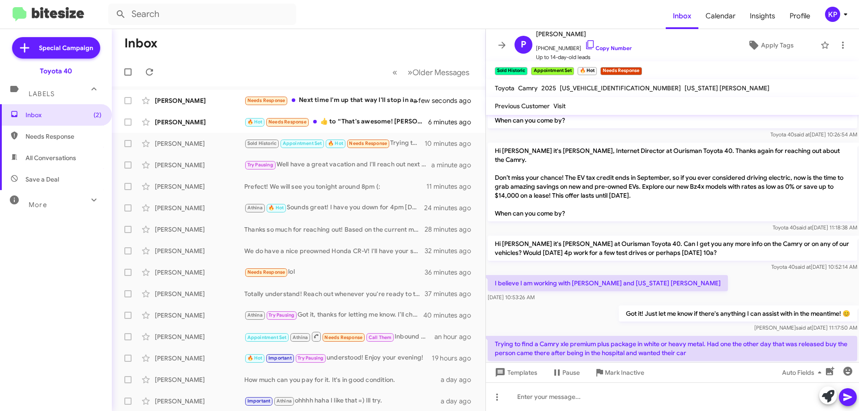
scroll to position [299, 0]
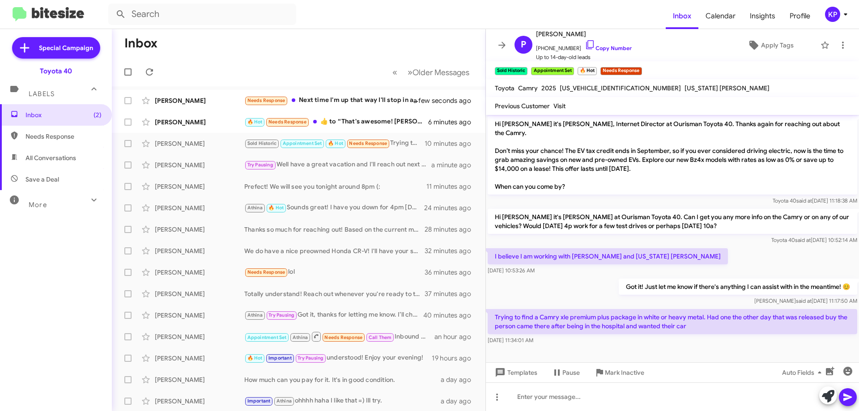
drag, startPoint x: 528, startPoint y: 305, endPoint x: 699, endPoint y: 333, distance: 173.3
click at [699, 333] on div "Trying to find a Camry xle premium plus package in white or heavy metal. Had on…" at bounding box center [673, 327] width 370 height 36
click at [699, 336] on div "[DATE] 11:34:01 AM" at bounding box center [673, 340] width 370 height 9
drag, startPoint x: 606, startPoint y: 316, endPoint x: 726, endPoint y: 327, distance: 120.9
click at [728, 326] on div "Trying to find a Camry xle premium plus package in white or heavy metal. Had on…" at bounding box center [673, 327] width 370 height 36
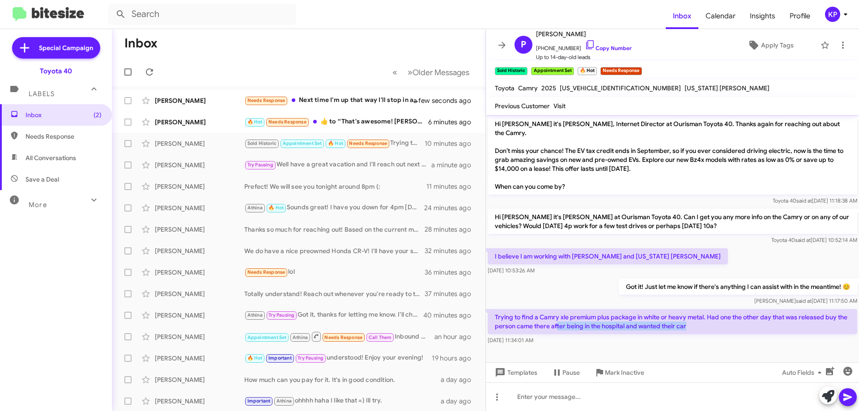
click at [722, 336] on div "[DATE] 11:34:01 AM" at bounding box center [673, 340] width 370 height 9
click at [711, 309] on p "Trying to find a Camry xle premium plus package in white or heavy metal. Had on…" at bounding box center [673, 321] width 370 height 25
drag, startPoint x: 499, startPoint y: 308, endPoint x: 696, endPoint y: 338, distance: 199.6
click at [696, 338] on div "Trying to find a Camry xle premium plus package in white or heavy metal. Had on…" at bounding box center [672, 327] width 373 height 39
click at [697, 347] on div at bounding box center [672, 359] width 373 height 25
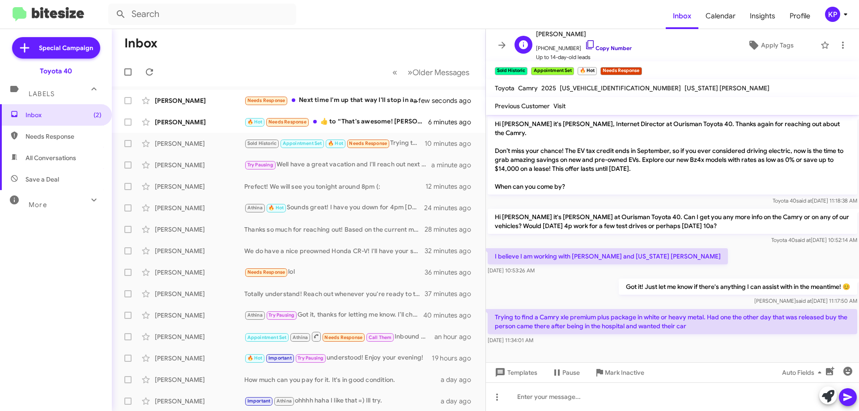
click at [607, 48] on link "Copy Number" at bounding box center [608, 48] width 47 height 7
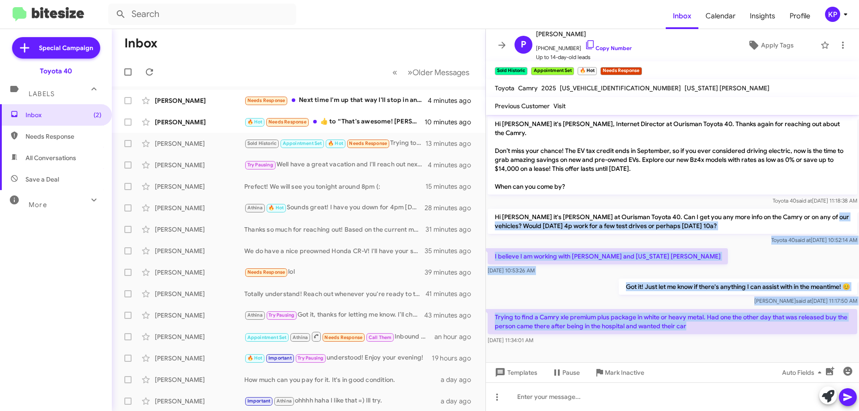
drag, startPoint x: 707, startPoint y: 317, endPoint x: 496, endPoint y: 214, distance: 234.6
click at [496, 214] on div "Hi [PERSON_NAME] this is [PERSON_NAME], Manager at Ourisman Toyota 40. I notice…" at bounding box center [672, 81] width 373 height 531
click at [593, 267] on div "I believe I am working with [PERSON_NAME] and [US_STATE] [PERSON_NAME] [DATE] 1…" at bounding box center [672, 262] width 373 height 30
click at [562, 277] on div "Got it! Just let me know if there's anything I can assist with in the meantime!…" at bounding box center [672, 292] width 373 height 30
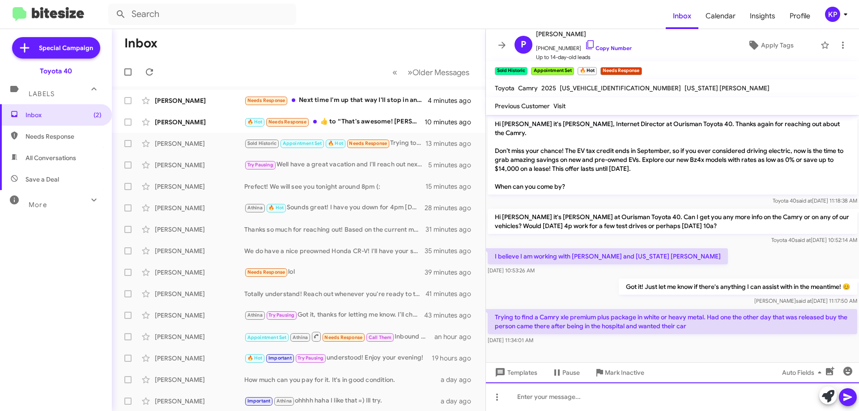
click at [570, 393] on div at bounding box center [672, 397] width 373 height 29
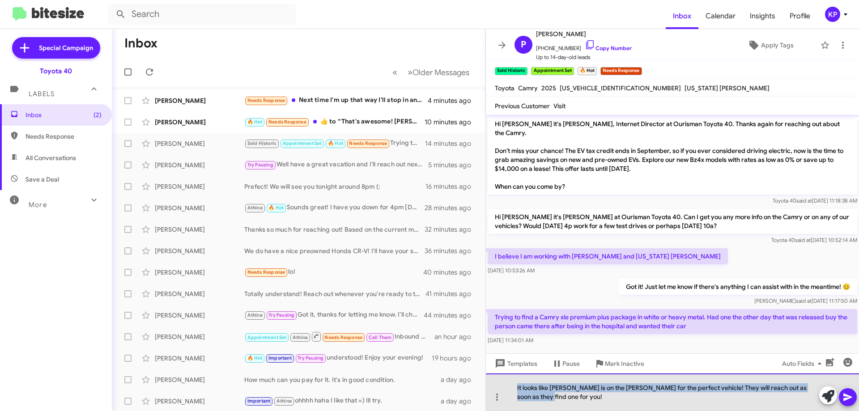
drag, startPoint x: 546, startPoint y: 401, endPoint x: 517, endPoint y: 383, distance: 33.8
click at [513, 379] on div "It looks like [PERSON_NAME] is on the [PERSON_NAME] for the perfect vehicle! Th…" at bounding box center [672, 393] width 373 height 38
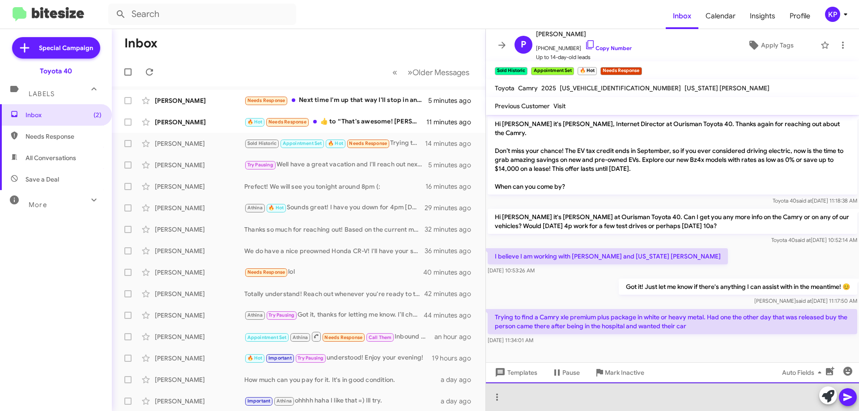
click at [538, 393] on div at bounding box center [672, 397] width 373 height 29
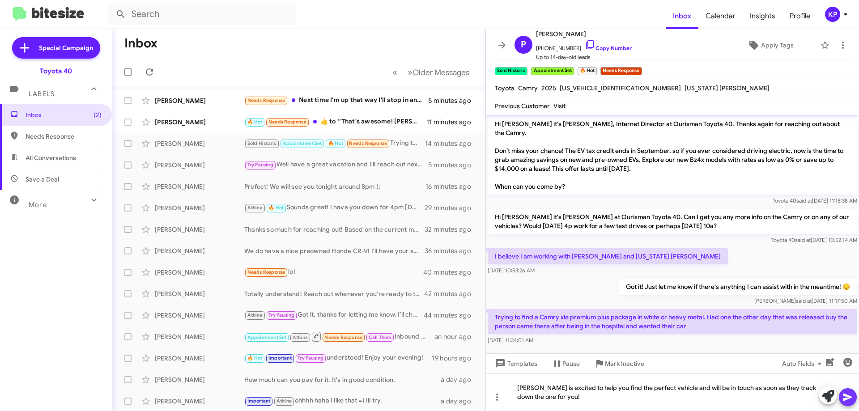
click at [845, 396] on icon at bounding box center [848, 398] width 9 height 8
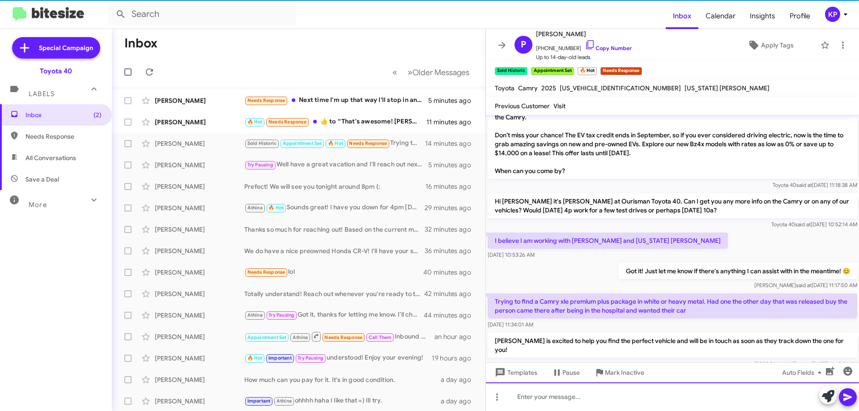
scroll to position [332, 0]
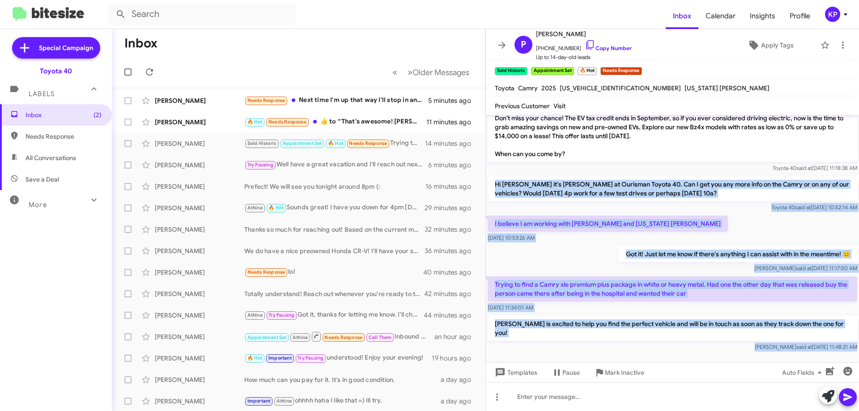
drag, startPoint x: 495, startPoint y: 174, endPoint x: 766, endPoint y: 349, distance: 322.7
click at [766, 349] on cdk-virtual-scroll-viewport "Hi [PERSON_NAME] this is [PERSON_NAME], Manager at Ourisman Toyota 40. I notice…" at bounding box center [672, 239] width 373 height 248
click at [553, 244] on div "Got it! Just let me know if there's anything I can assist with in the meantime!…" at bounding box center [672, 259] width 373 height 30
click at [581, 244] on div "Got it! Just let me know if there's anything I can assist with in the meantime!…" at bounding box center [672, 259] width 373 height 30
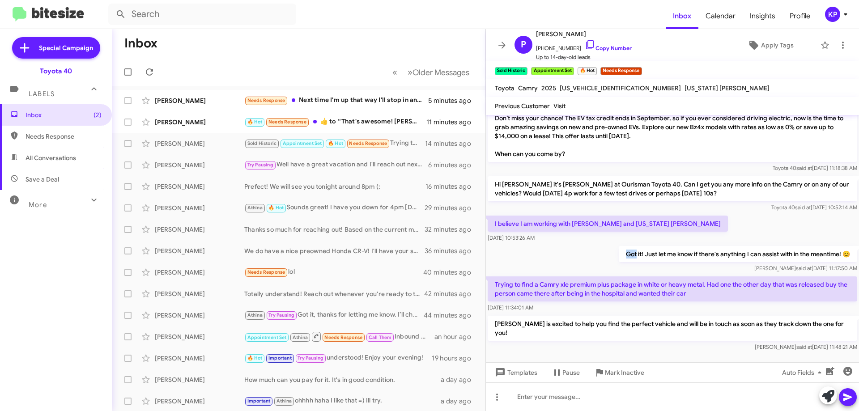
click at [581, 244] on div "Got it! Just let me know if there's anything I can assist with in the meantime!…" at bounding box center [672, 259] width 373 height 30
drag, startPoint x: 500, startPoint y: 43, endPoint x: 506, endPoint y: 41, distance: 6.2
click at [500, 43] on icon at bounding box center [502, 45] width 11 height 11
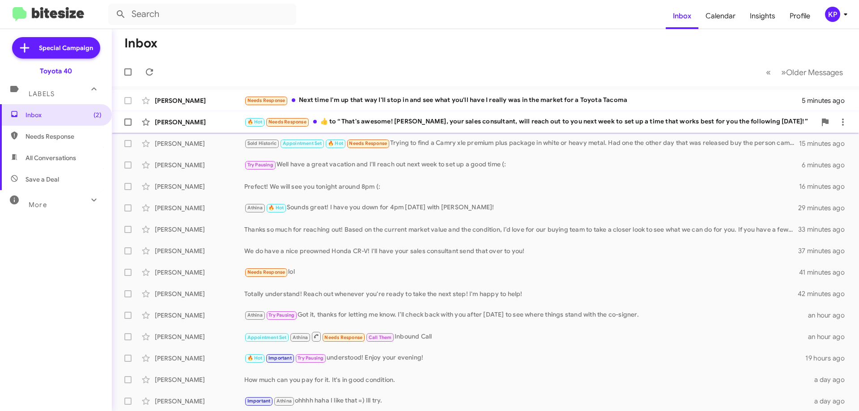
click at [213, 125] on div "[PERSON_NAME]" at bounding box center [200, 122] width 90 height 9
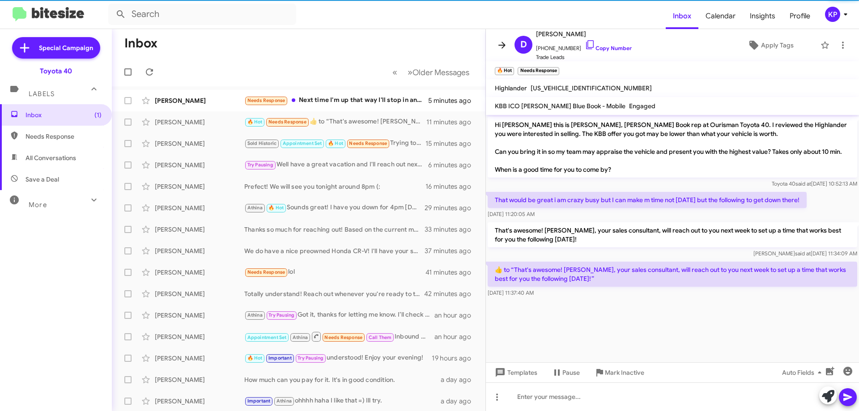
click at [507, 45] on icon at bounding box center [502, 45] width 11 height 11
